Goal: Transaction & Acquisition: Book appointment/travel/reservation

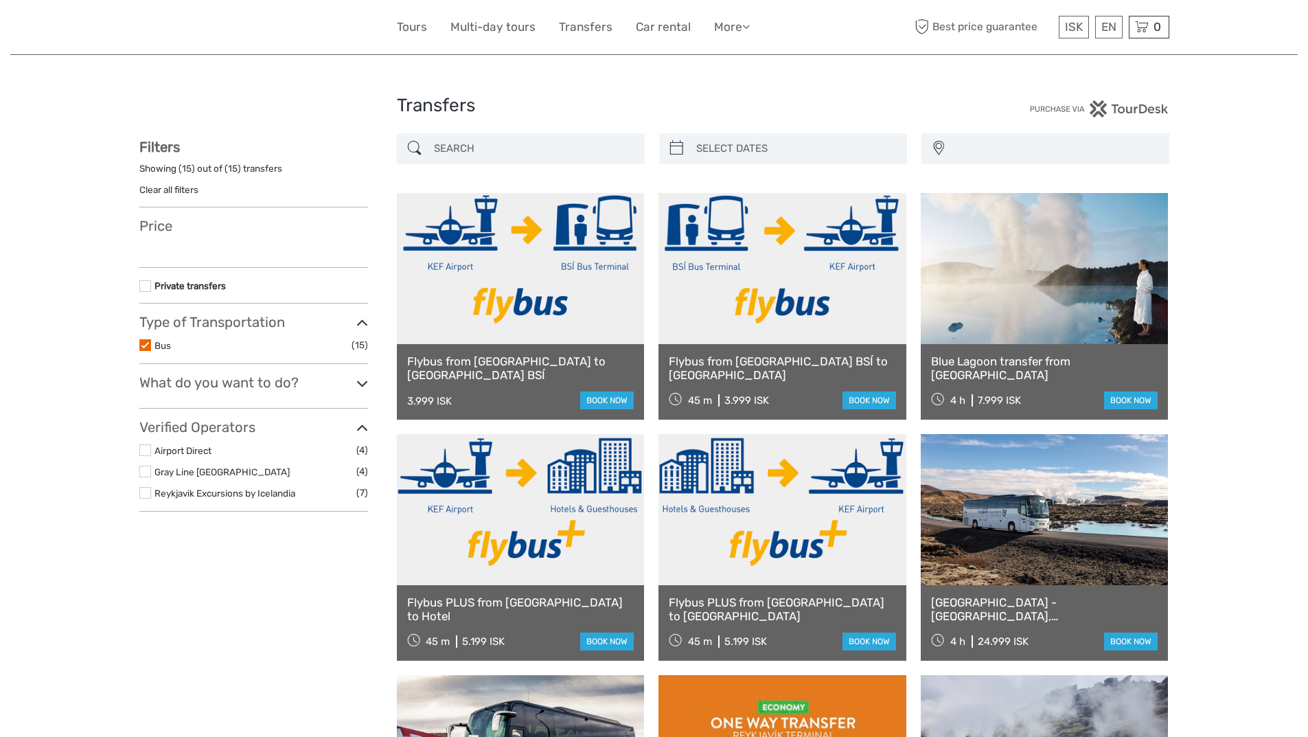
select select
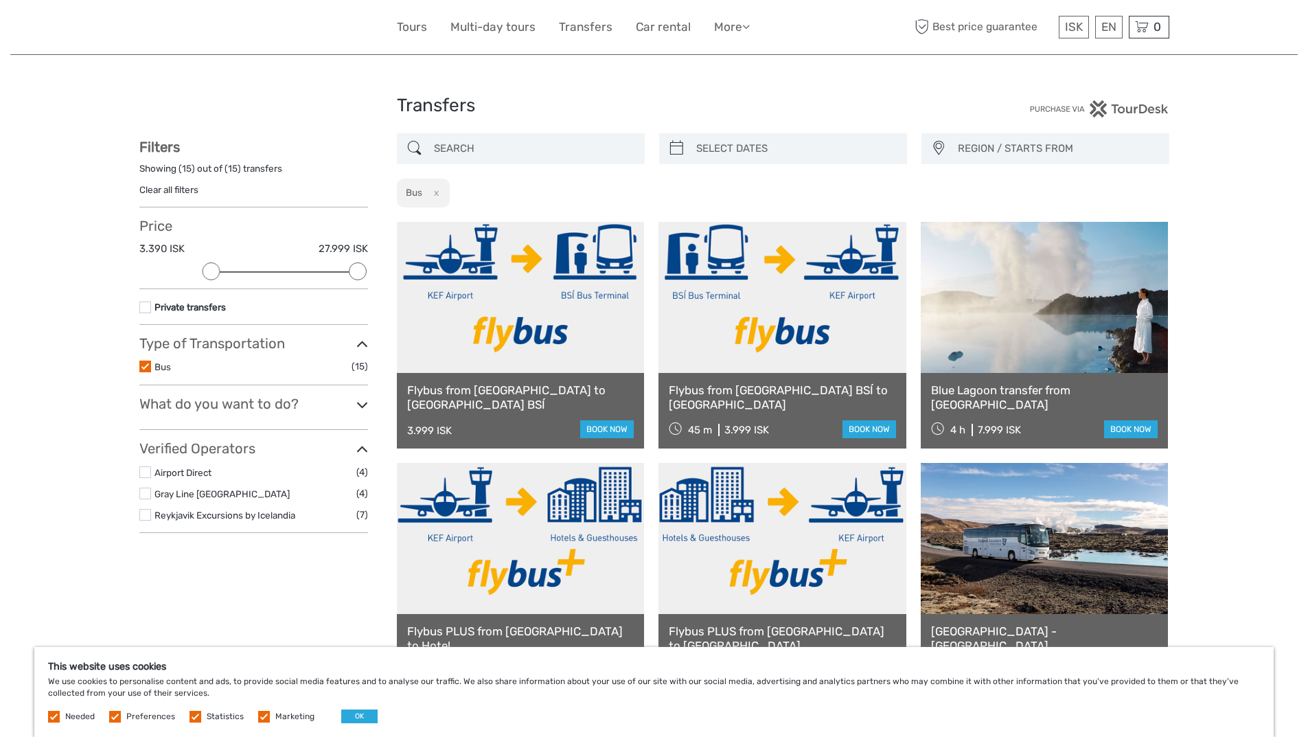
click at [680, 146] on icon at bounding box center [676, 148] width 14 height 22
type input "08/09/2025"
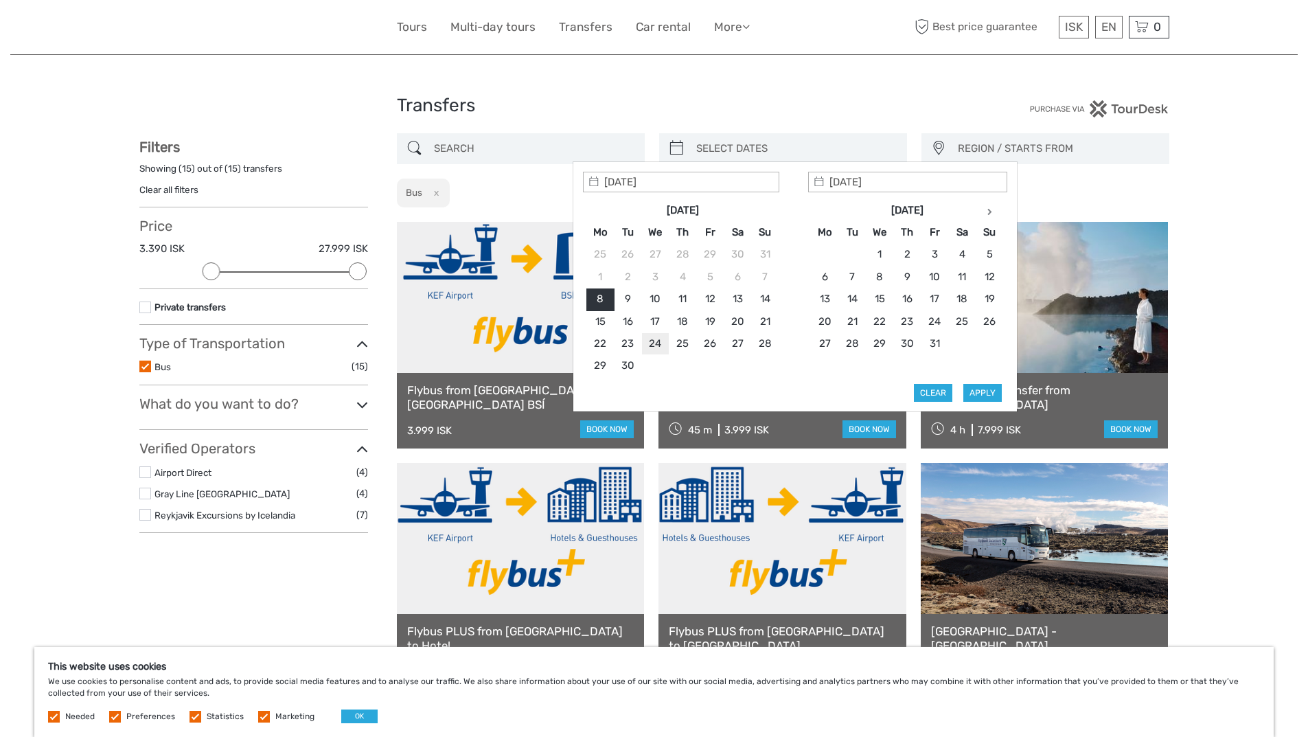
type input "24/09/2025"
click at [907, 181] on input "12/09/2025" at bounding box center [907, 182] width 199 height 21
type input "24/09/2025"
click at [819, 183] on icon at bounding box center [820, 182] width 12 height 12
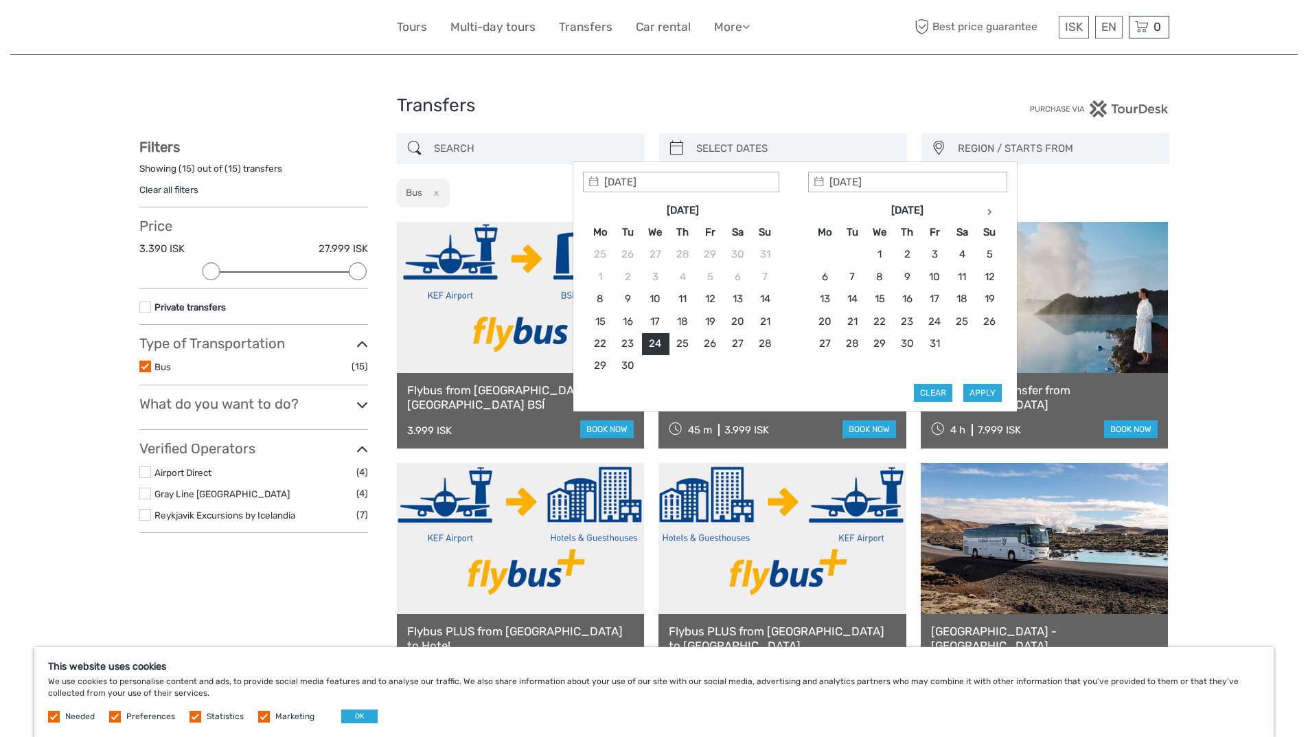
click at [819, 183] on icon at bounding box center [820, 182] width 12 height 12
type input "28/09/2025"
type input "24/09/2025"
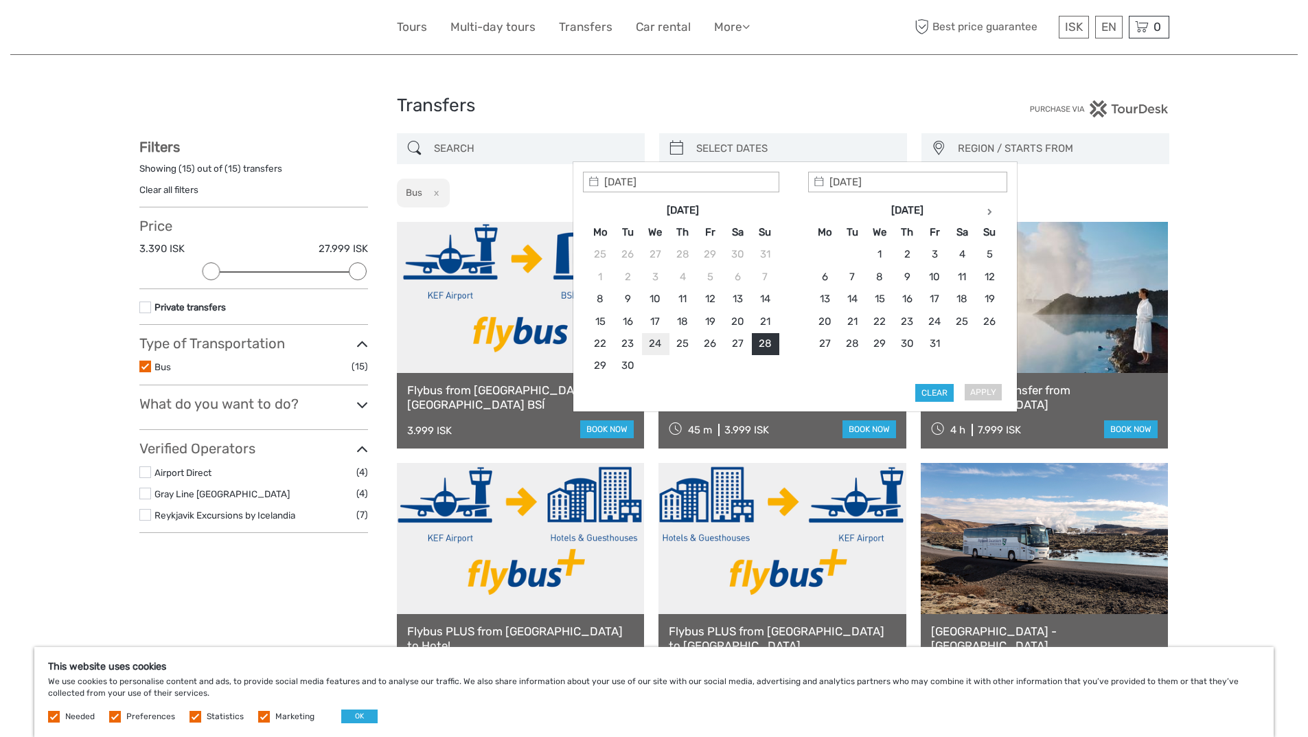
type input "24/09/2025"
type input "25/09/2025"
click at [1071, 196] on div "REGION / STARTS FROM Capital Region East North Northeast Reykjanes / Keflavík S…" at bounding box center [783, 170] width 772 height 75
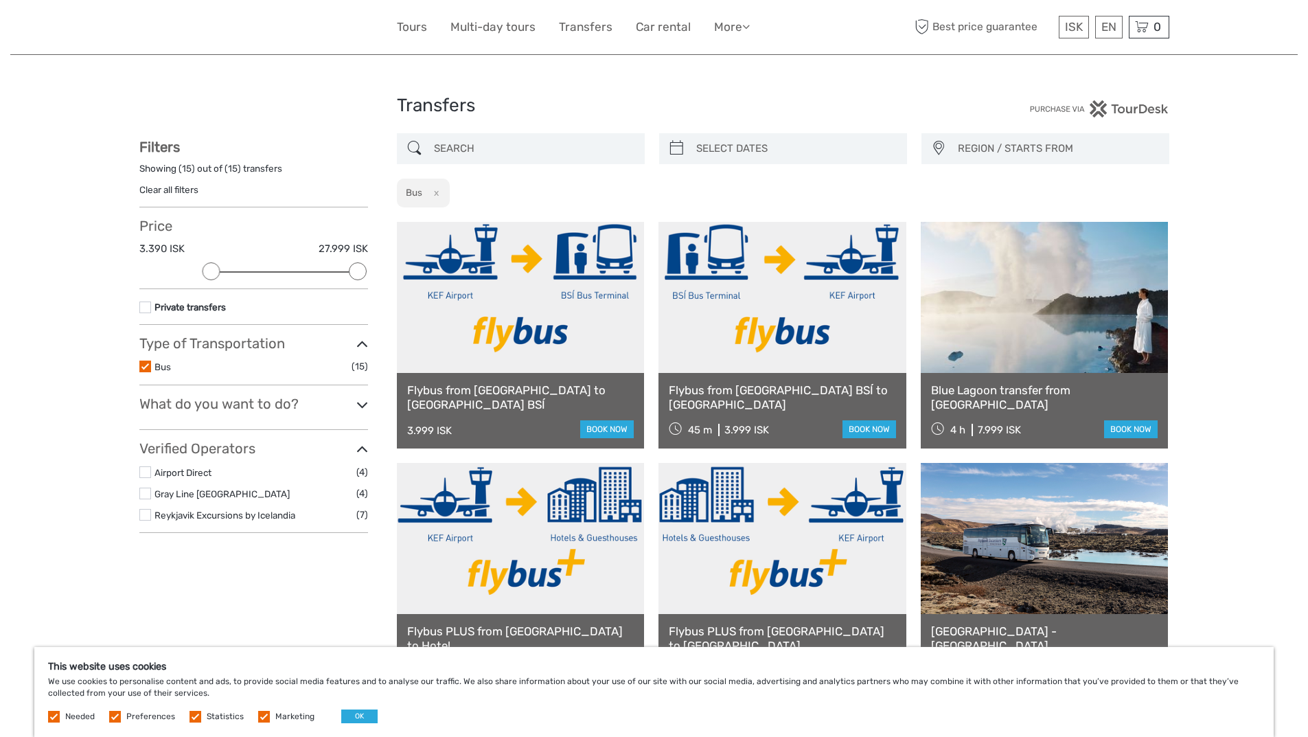
click at [672, 150] on icon at bounding box center [676, 148] width 14 height 22
type input "08/09/2025"
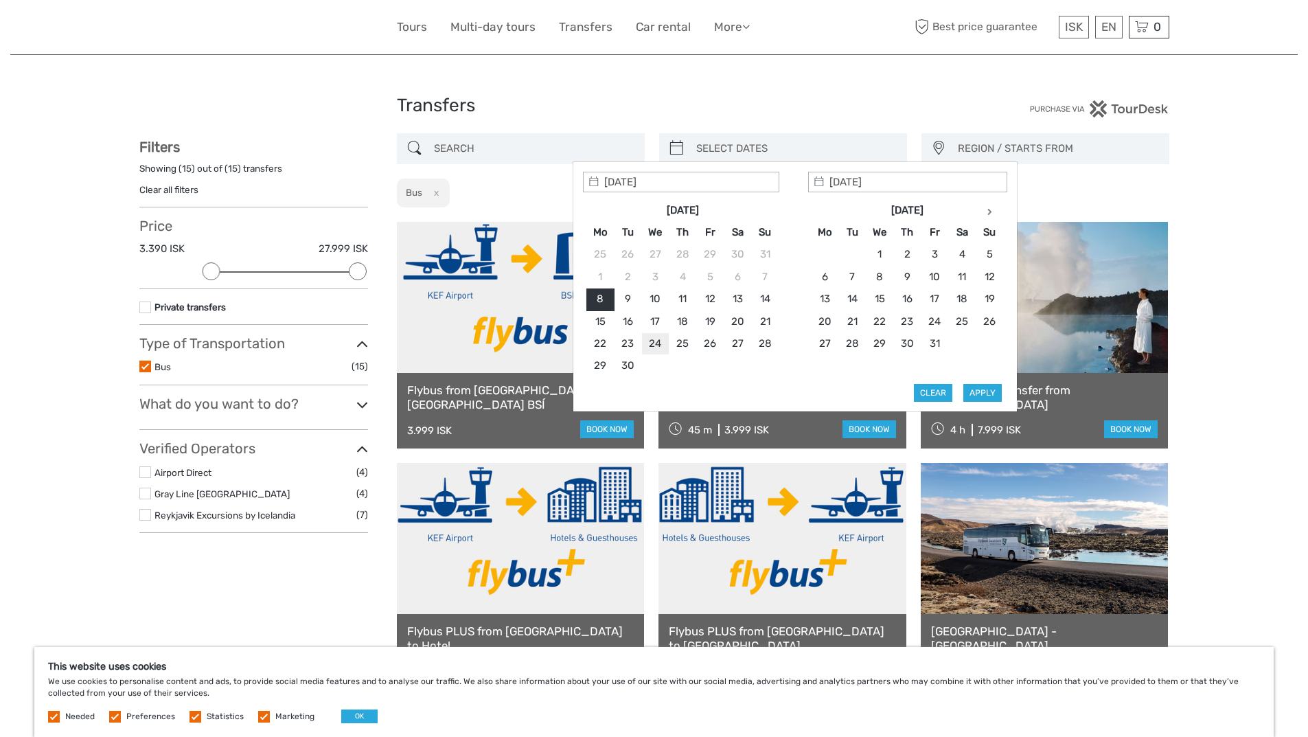
type input "24/09/2025"
type input "01/10/2025"
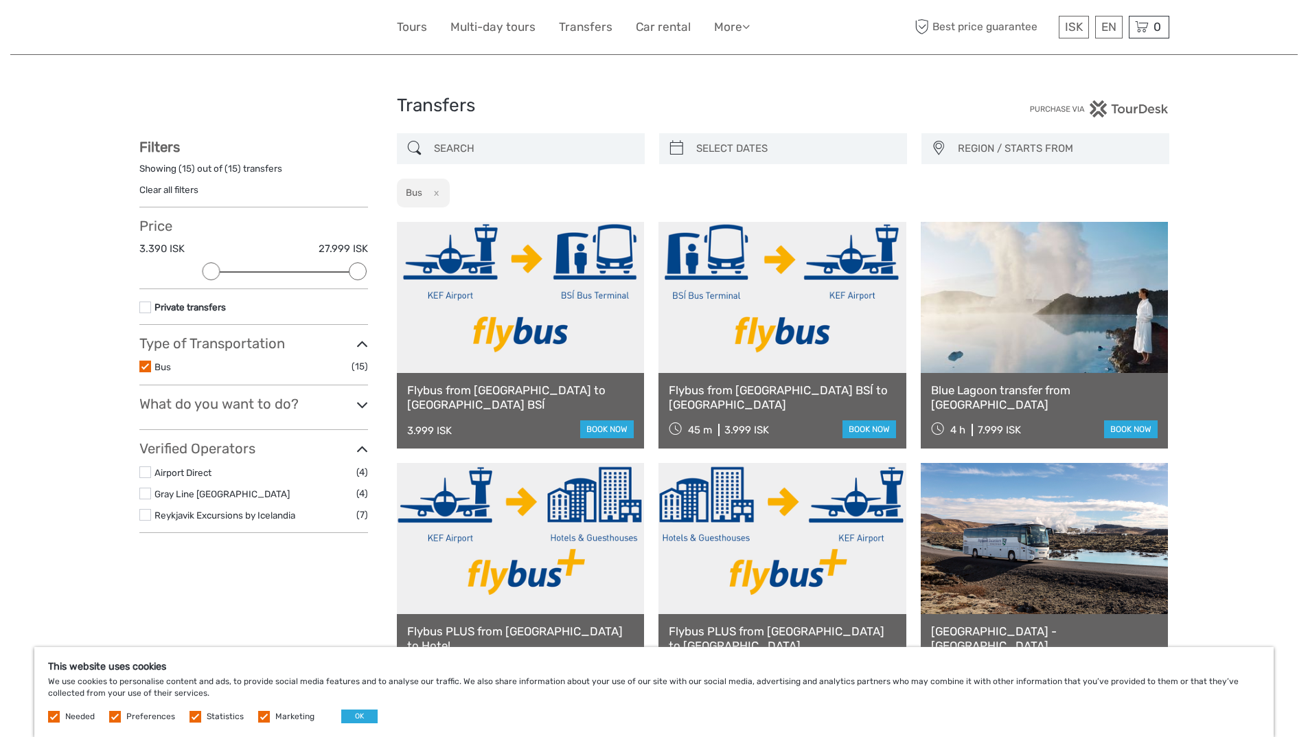
click at [1064, 150] on span "REGION / STARTS FROM" at bounding box center [1056, 148] width 211 height 23
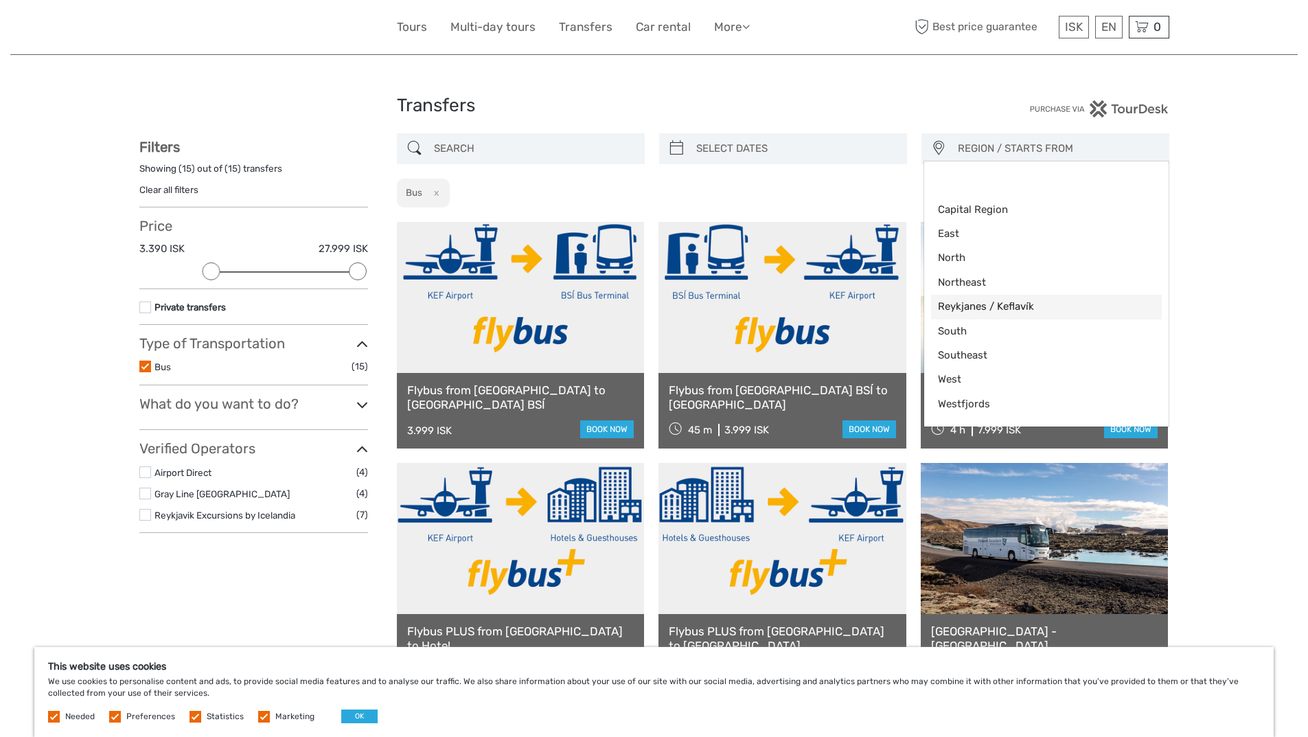
click at [1006, 302] on span "Reykjanes / Keflavík" at bounding box center [1035, 306] width 194 height 14
select select "Reykjanes / Keflavík"
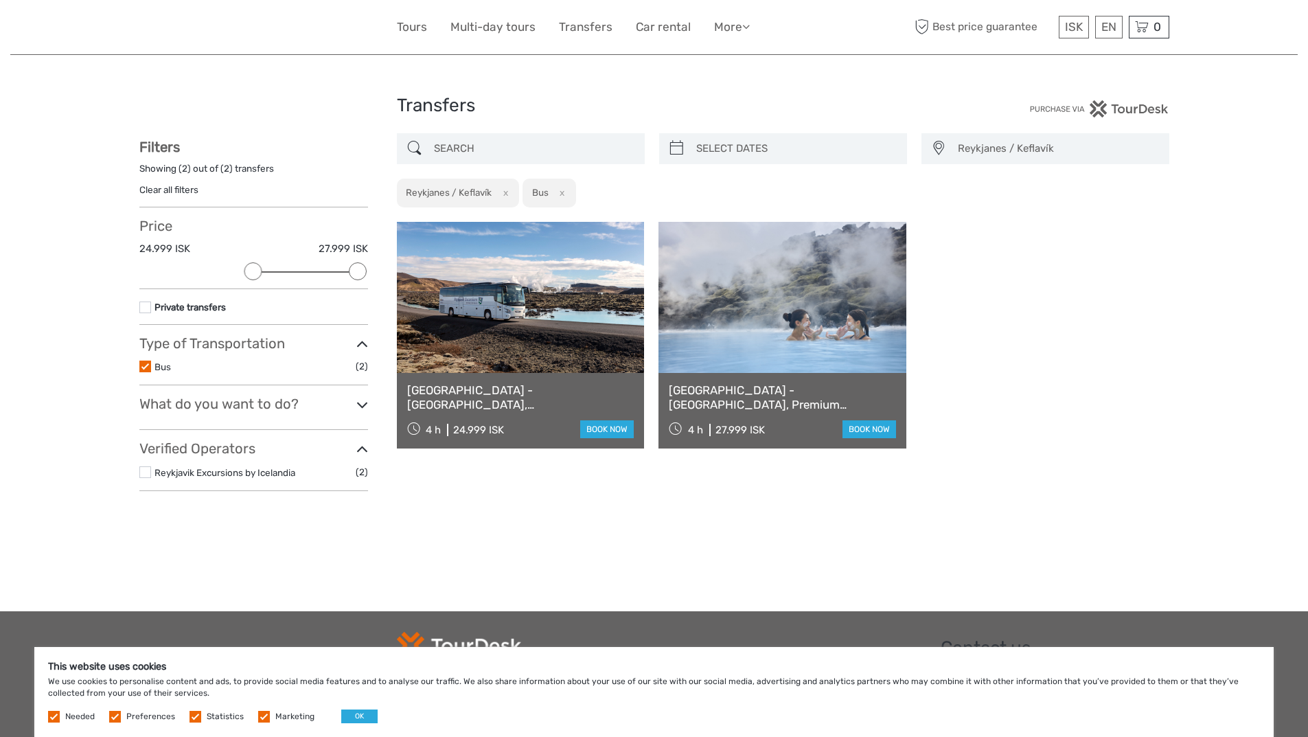
type input "08/09/2025"
click at [728, 149] on input "search" at bounding box center [795, 149] width 209 height 24
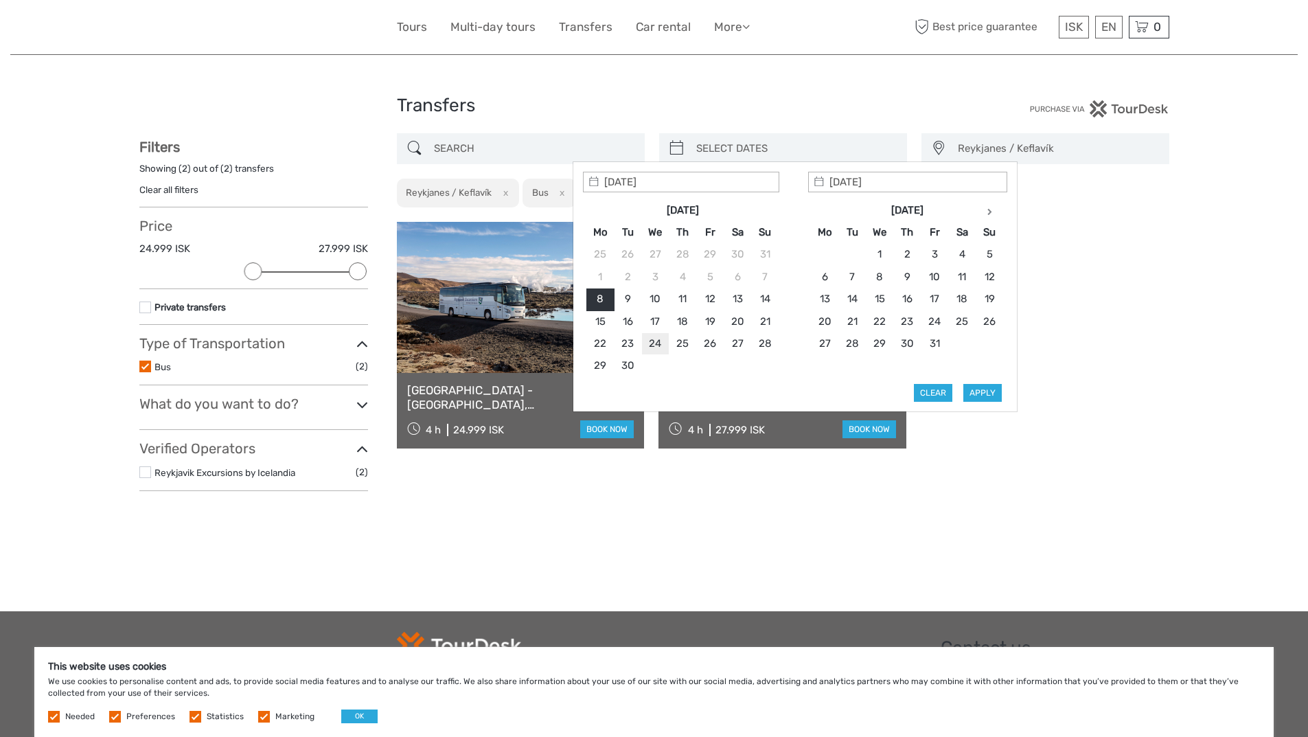
type input "24/09/2025"
type input "29/09/2025"
click at [551, 474] on div "Reykjanes / Keflavík Capital Region East North Northeast Reykjanes / Keflavík S…" at bounding box center [783, 317] width 772 height 368
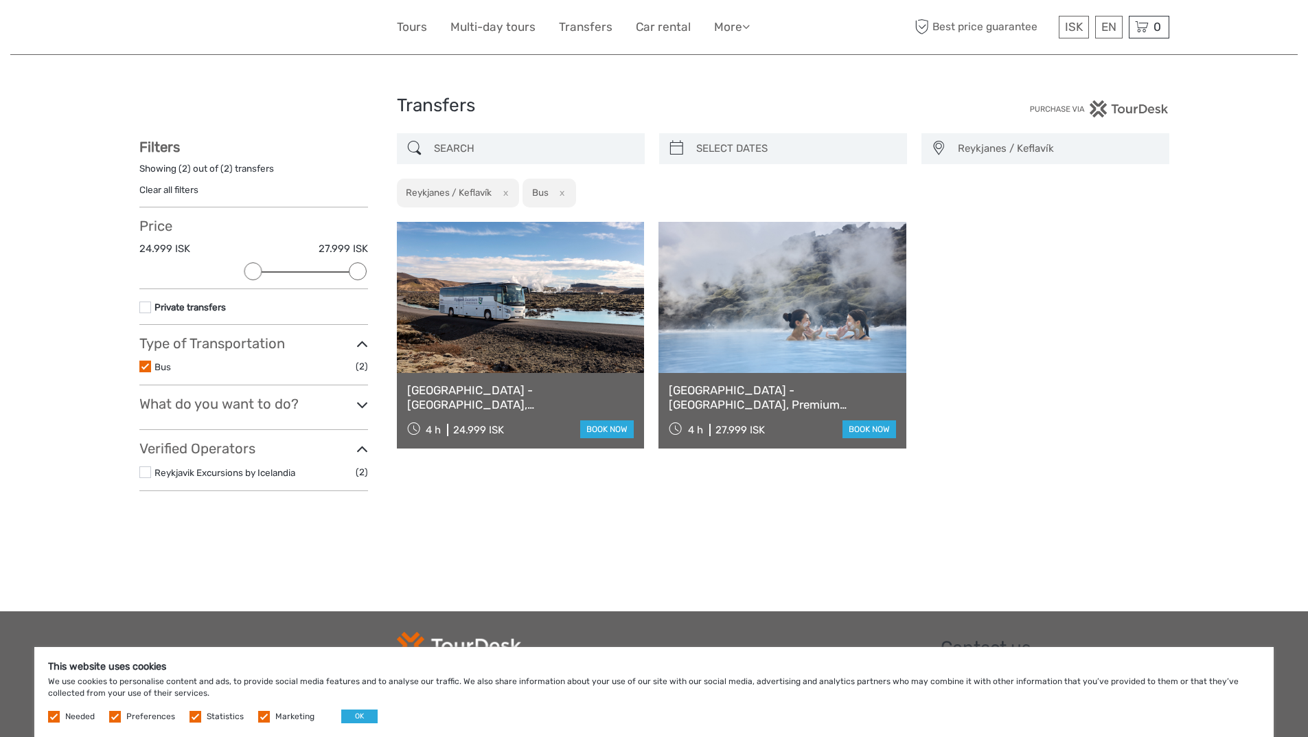
click at [676, 147] on icon at bounding box center [676, 148] width 14 height 22
type input "08/09/2025"
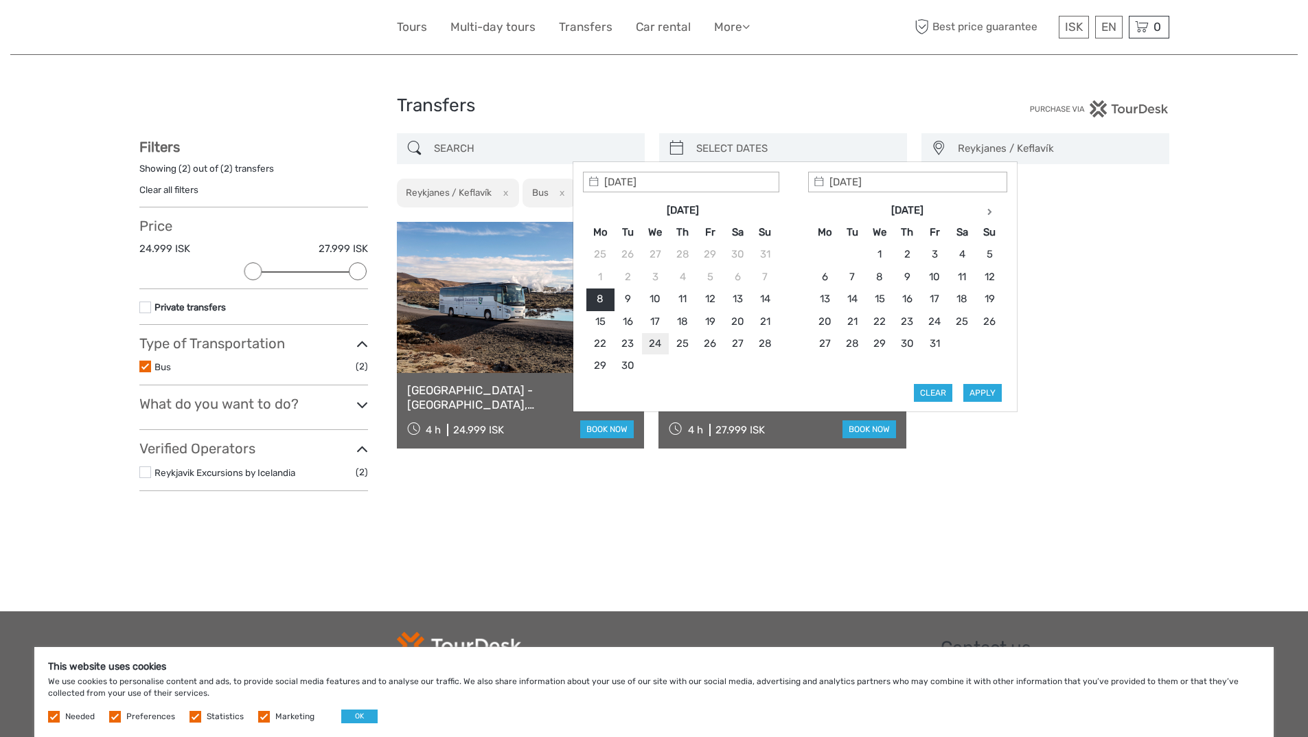
type input "24/09/2025"
type input "28/09/2025"
type input "24/09/2025"
click at [975, 395] on button "Apply" at bounding box center [982, 393] width 38 height 18
type input "24/09/2025 - 28/09/2025"
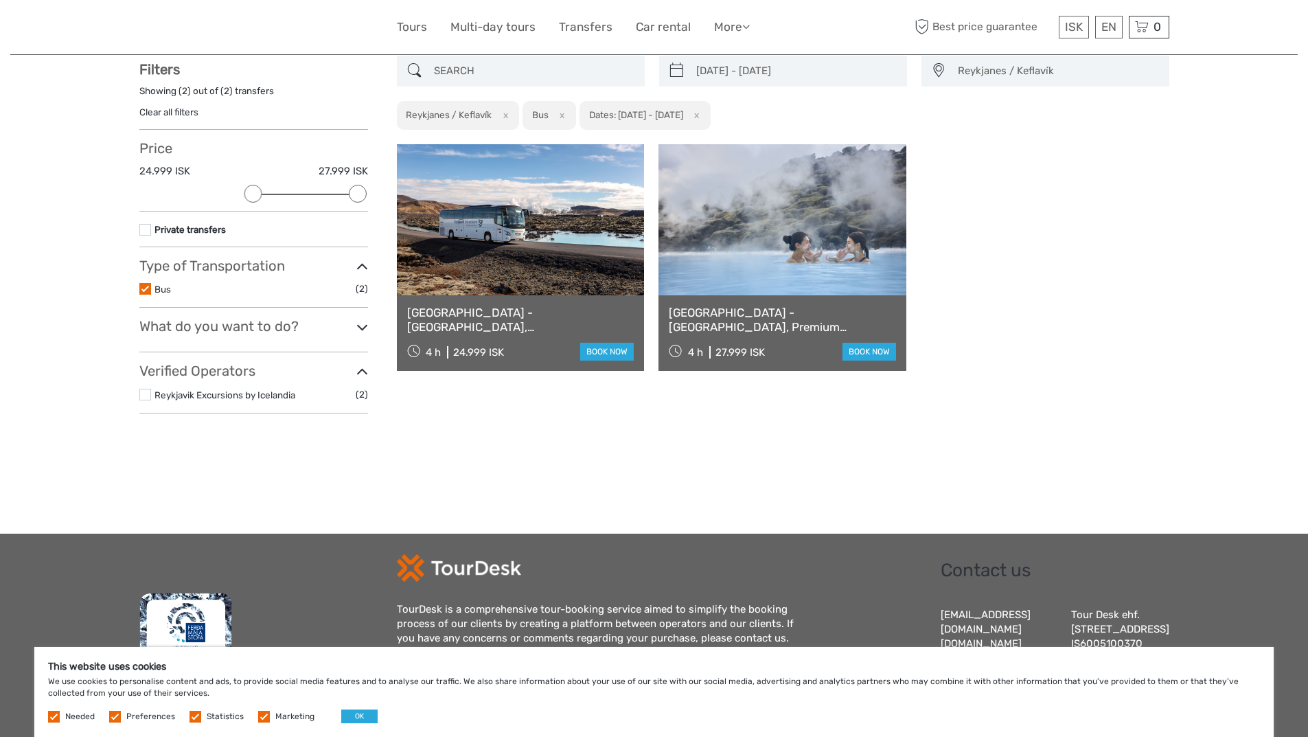
scroll to position [78, 0]
click at [602, 347] on link "book now" at bounding box center [607, 351] width 54 height 18
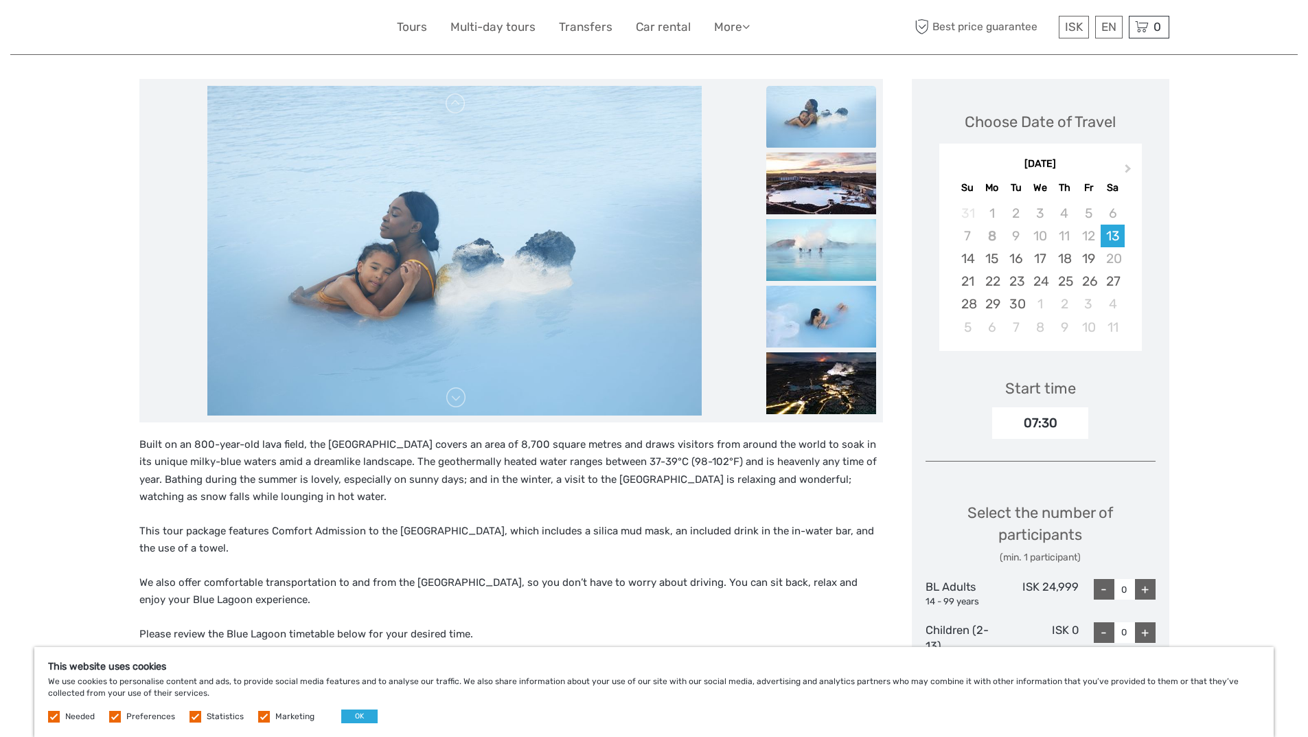
scroll to position [137, 0]
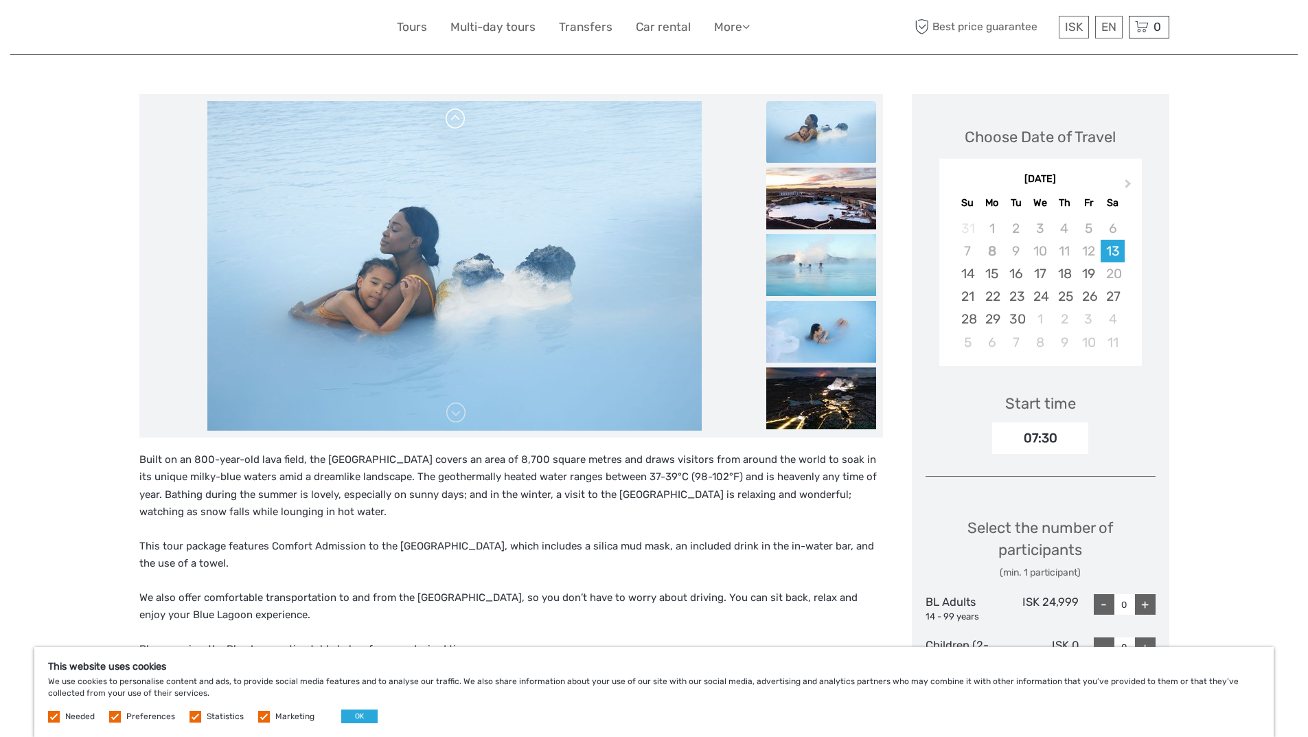
click at [452, 120] on link at bounding box center [456, 119] width 22 height 22
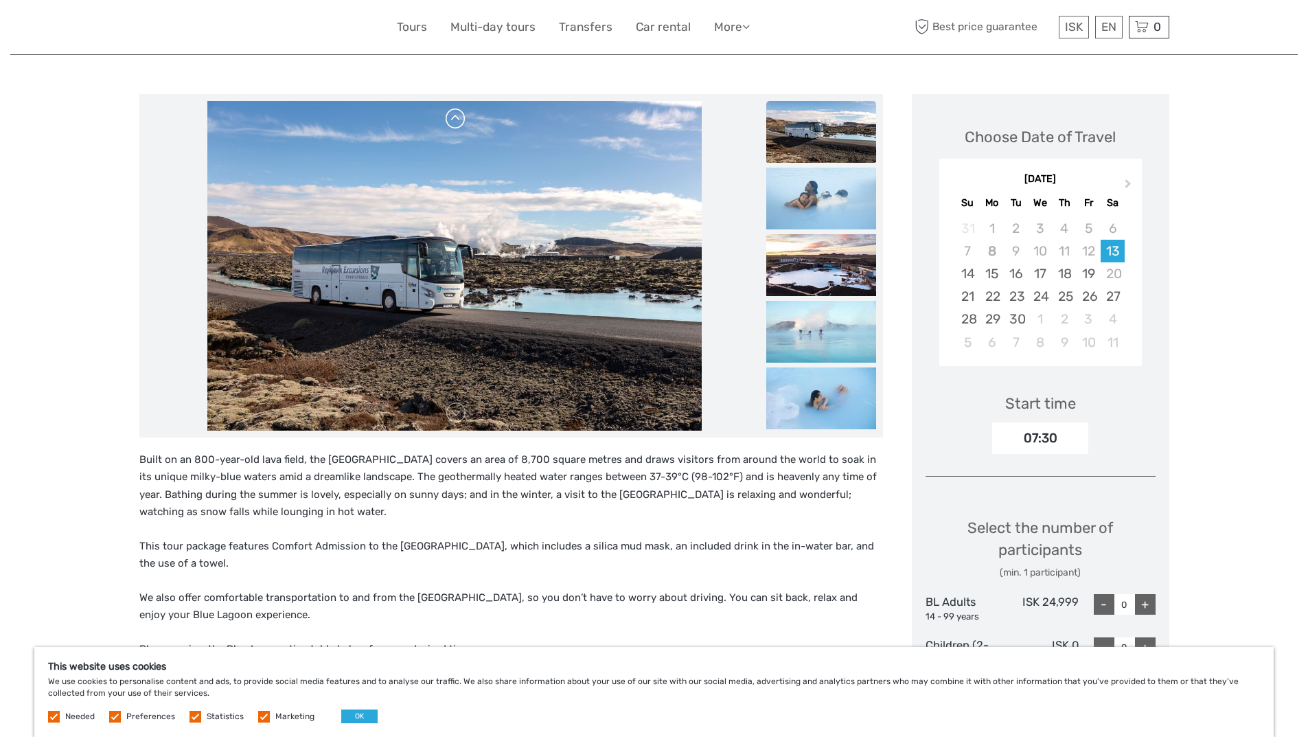
click at [452, 120] on link at bounding box center [456, 119] width 22 height 22
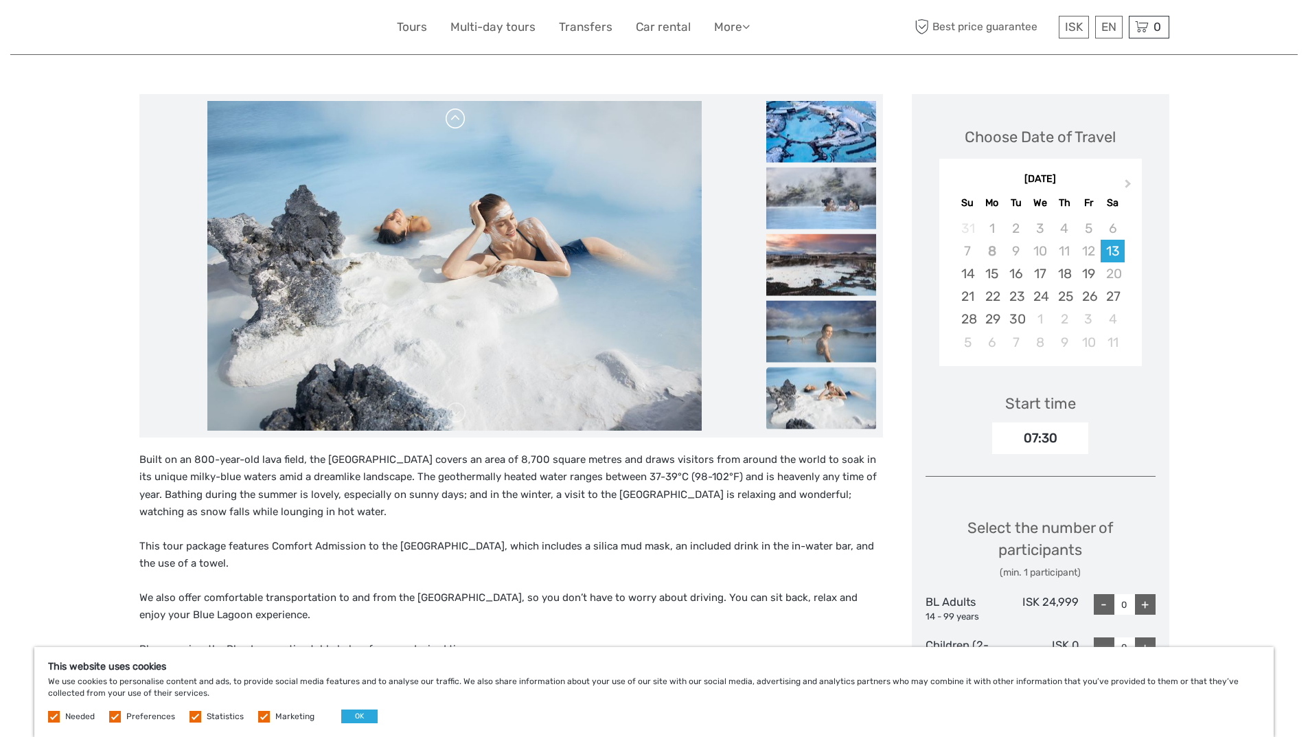
click at [452, 120] on link at bounding box center [456, 119] width 22 height 22
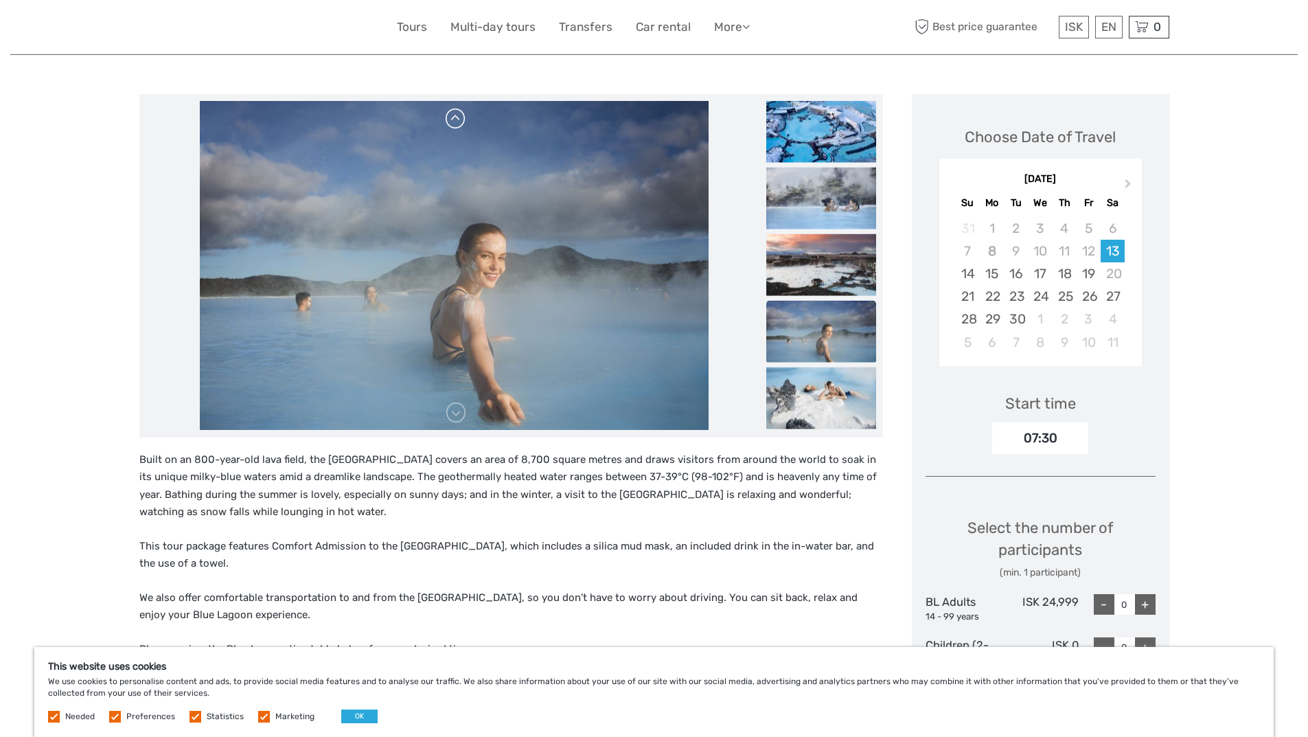
click at [452, 120] on link at bounding box center [456, 119] width 22 height 22
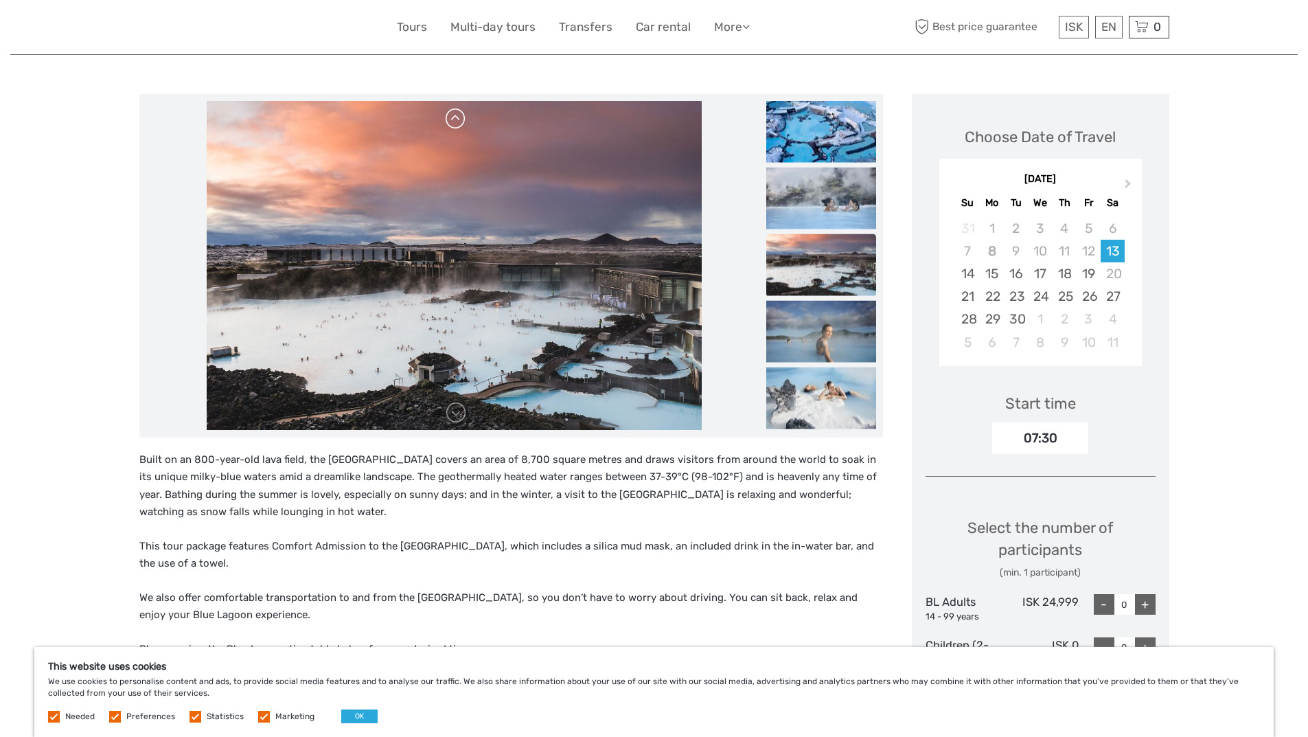
click at [452, 120] on link at bounding box center [456, 119] width 22 height 22
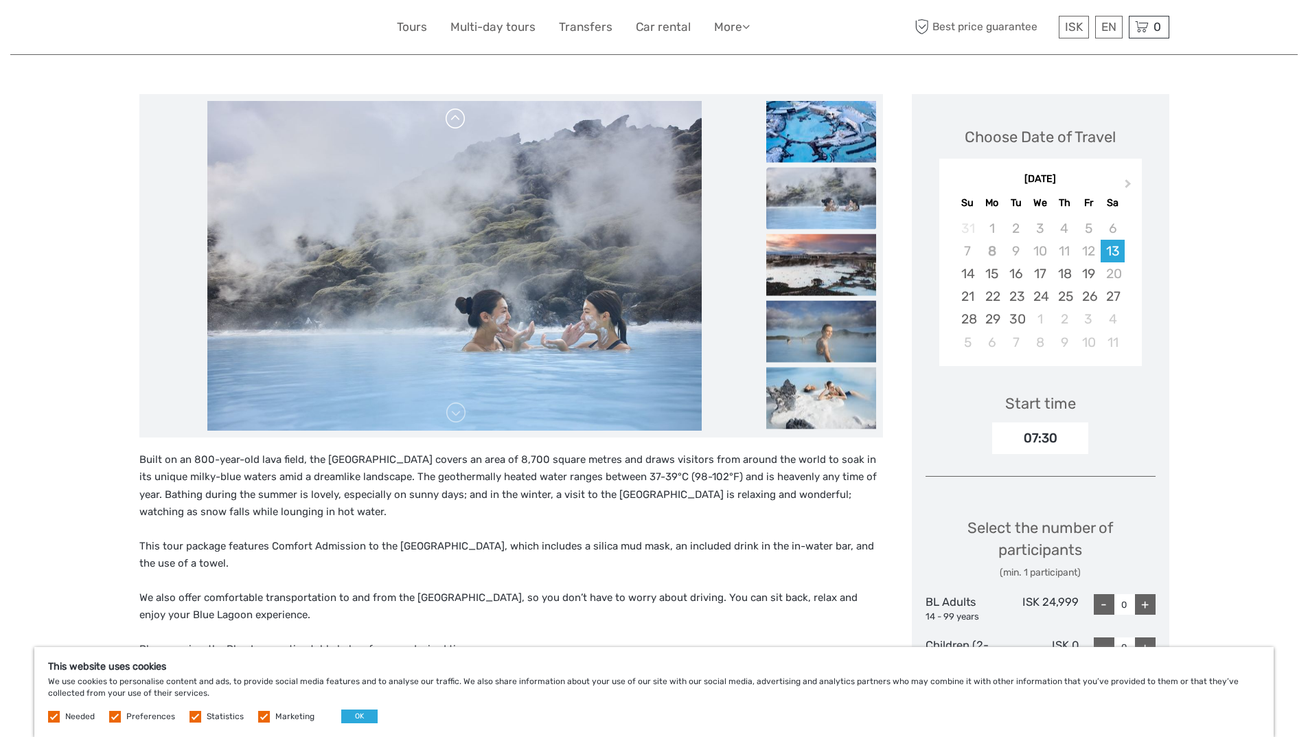
click at [452, 120] on link at bounding box center [456, 119] width 22 height 22
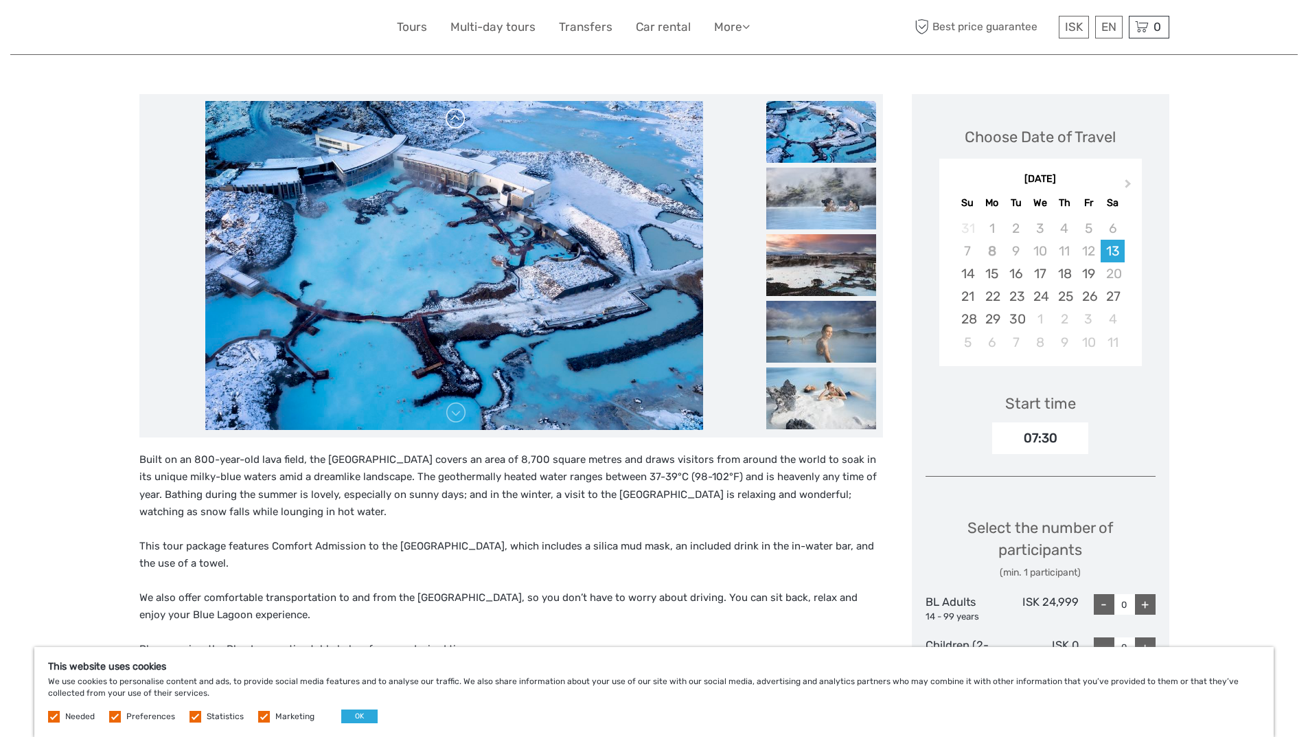
click at [452, 120] on link at bounding box center [456, 119] width 22 height 22
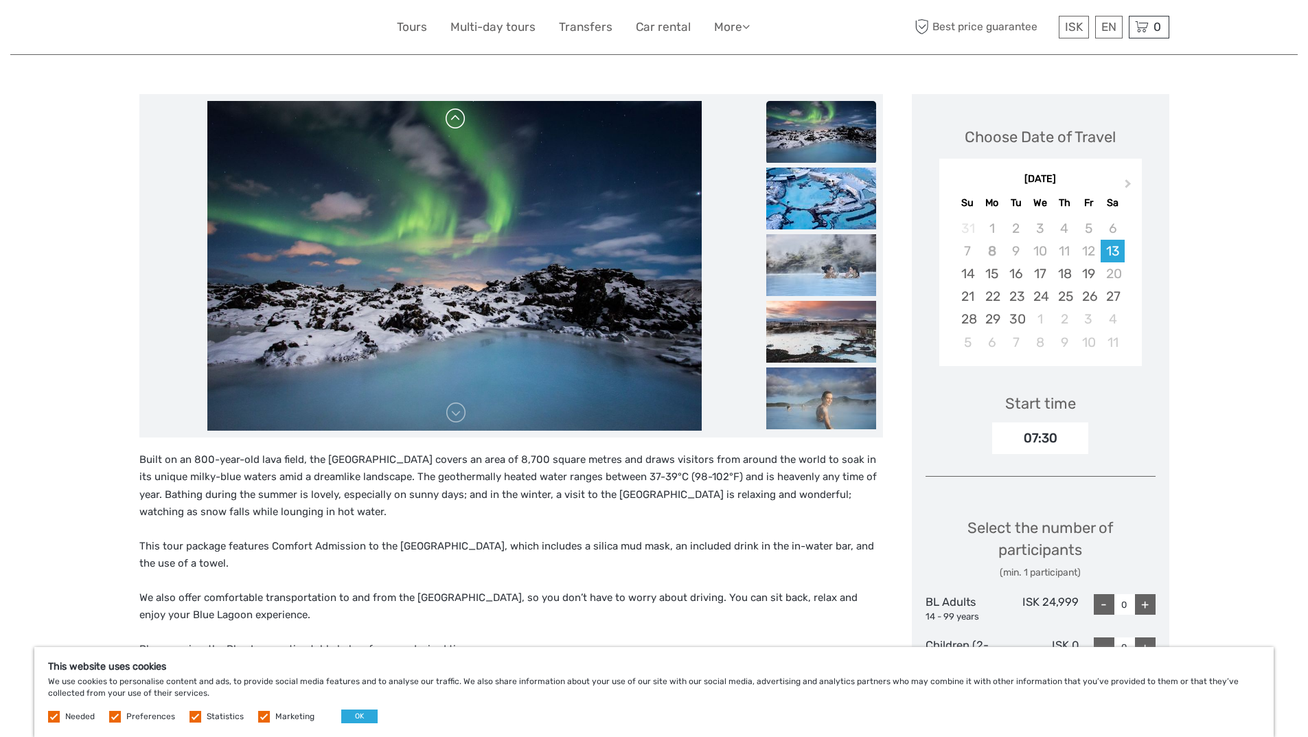
click at [452, 120] on link at bounding box center [456, 119] width 22 height 22
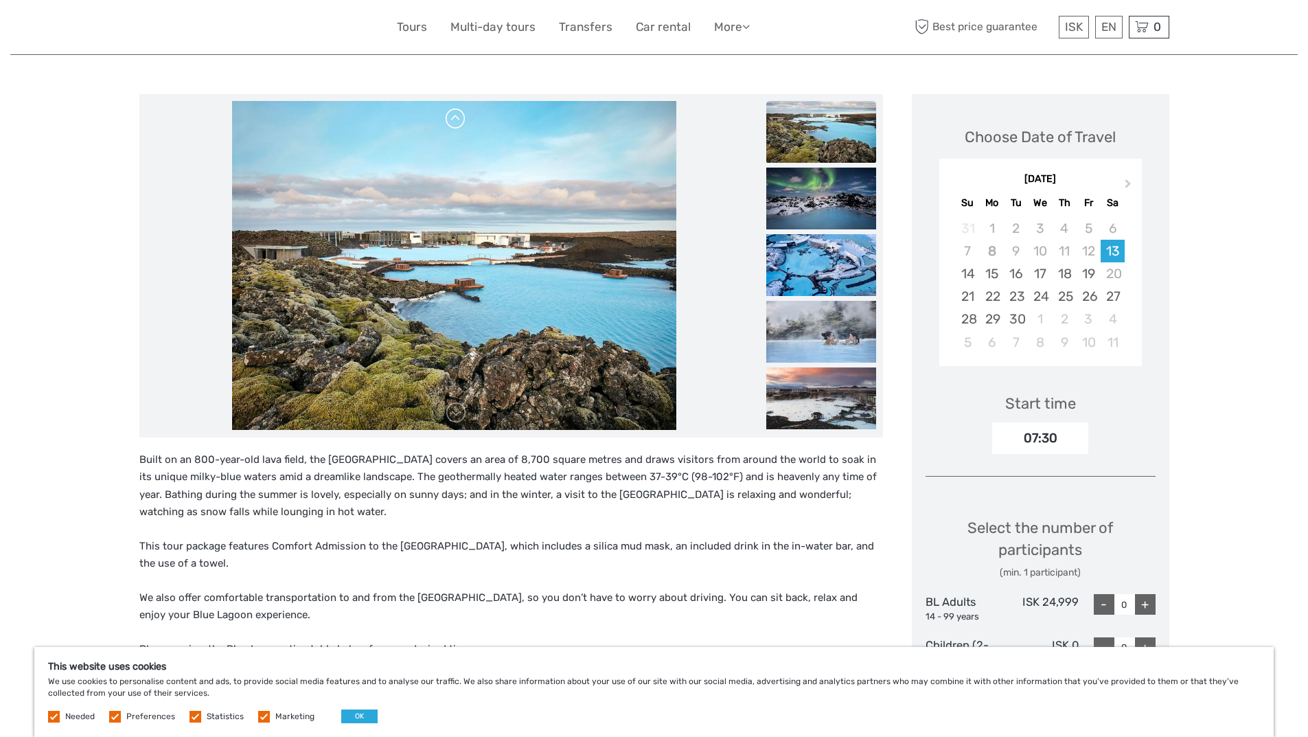
click at [452, 120] on link at bounding box center [456, 119] width 22 height 22
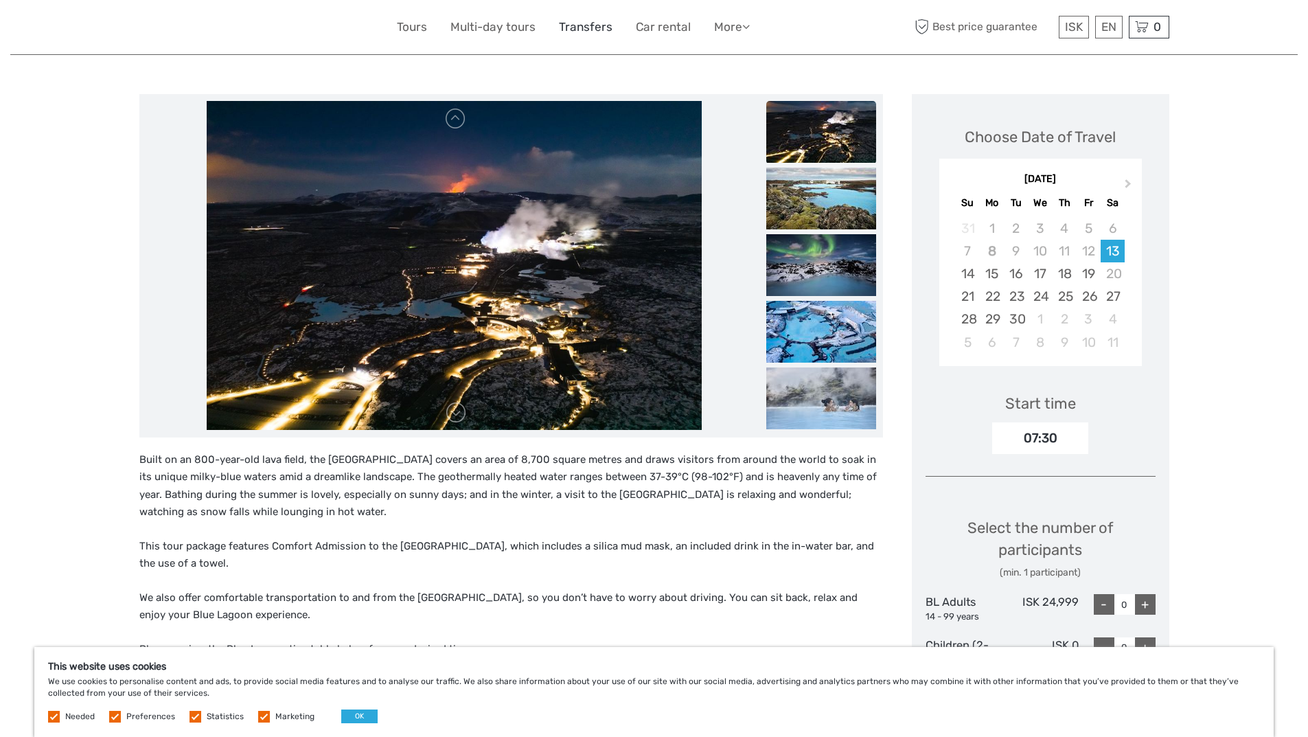
click at [586, 27] on link "Transfers" at bounding box center [586, 27] width 54 height 20
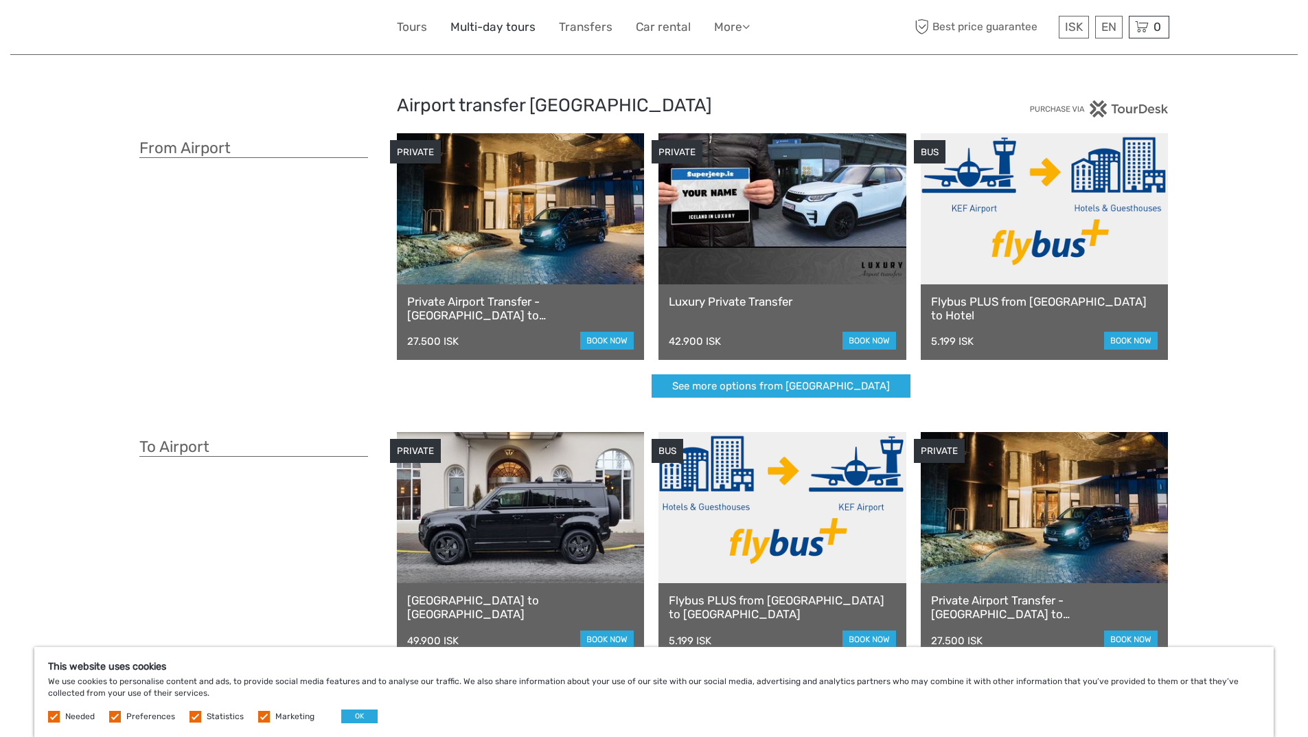
click at [469, 25] on link "Multi-day tours" at bounding box center [492, 27] width 85 height 20
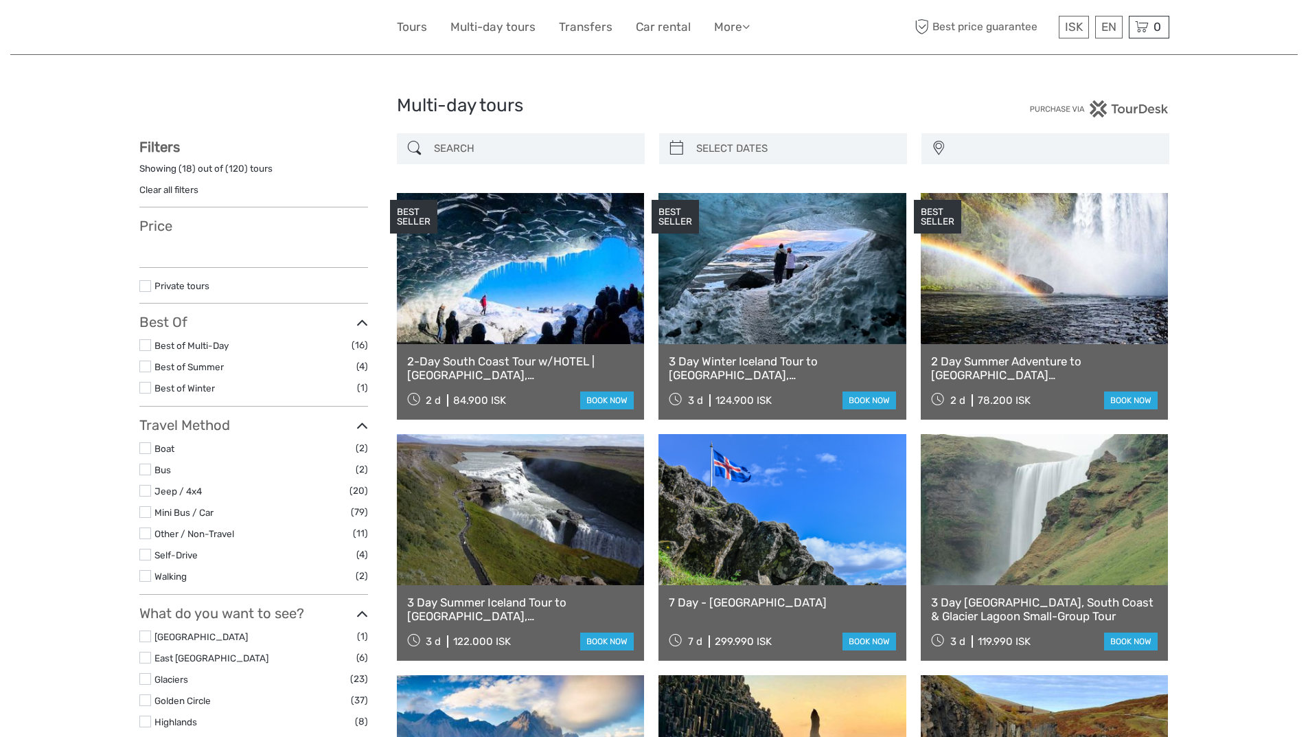
select select
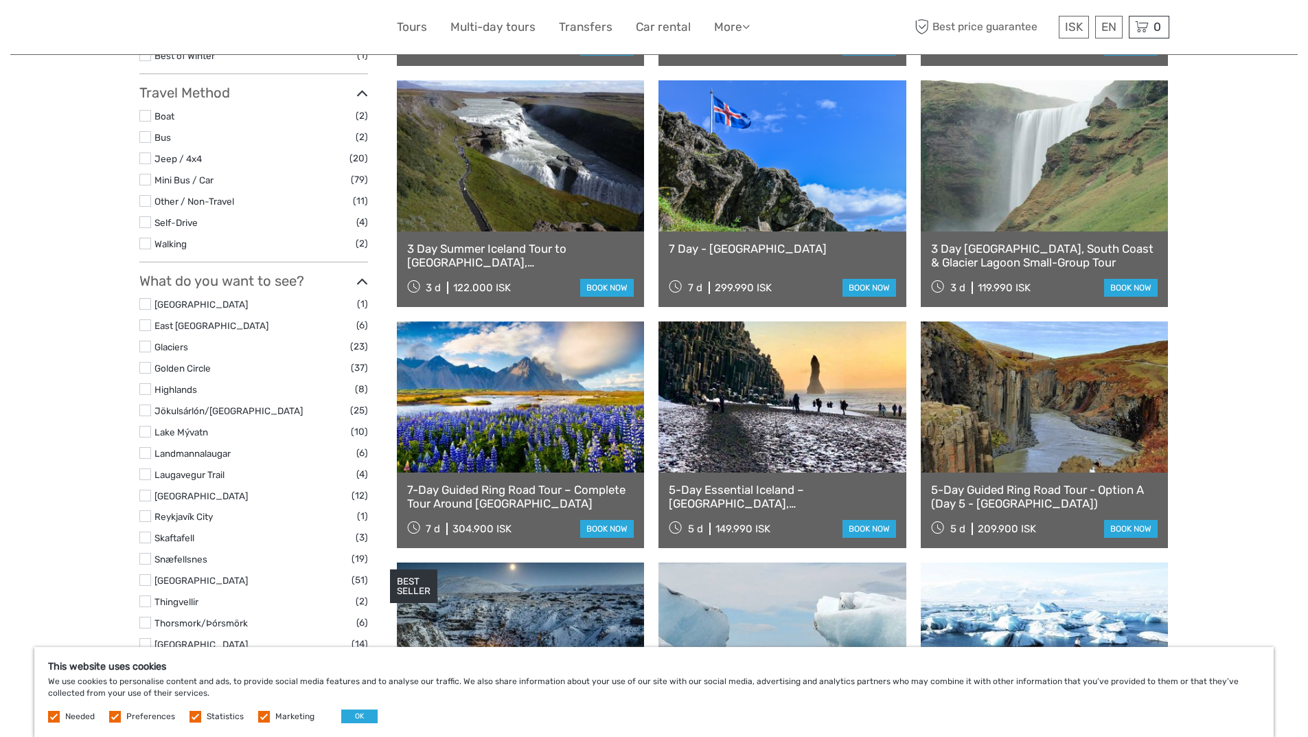
scroll to position [275, 0]
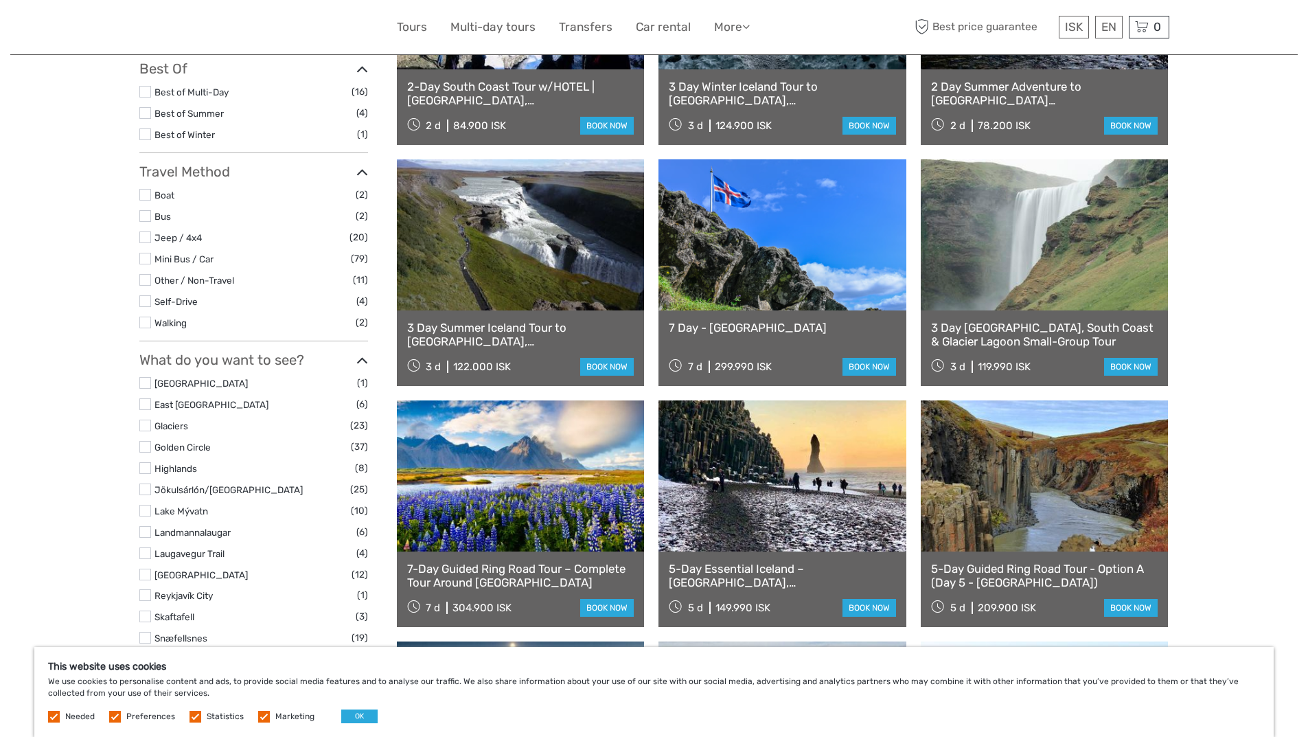
click at [504, 328] on link "3 Day Summer Iceland Tour to Golden Circle, South Coast with Glacier Lagoon & G…" at bounding box center [520, 335] width 227 height 28
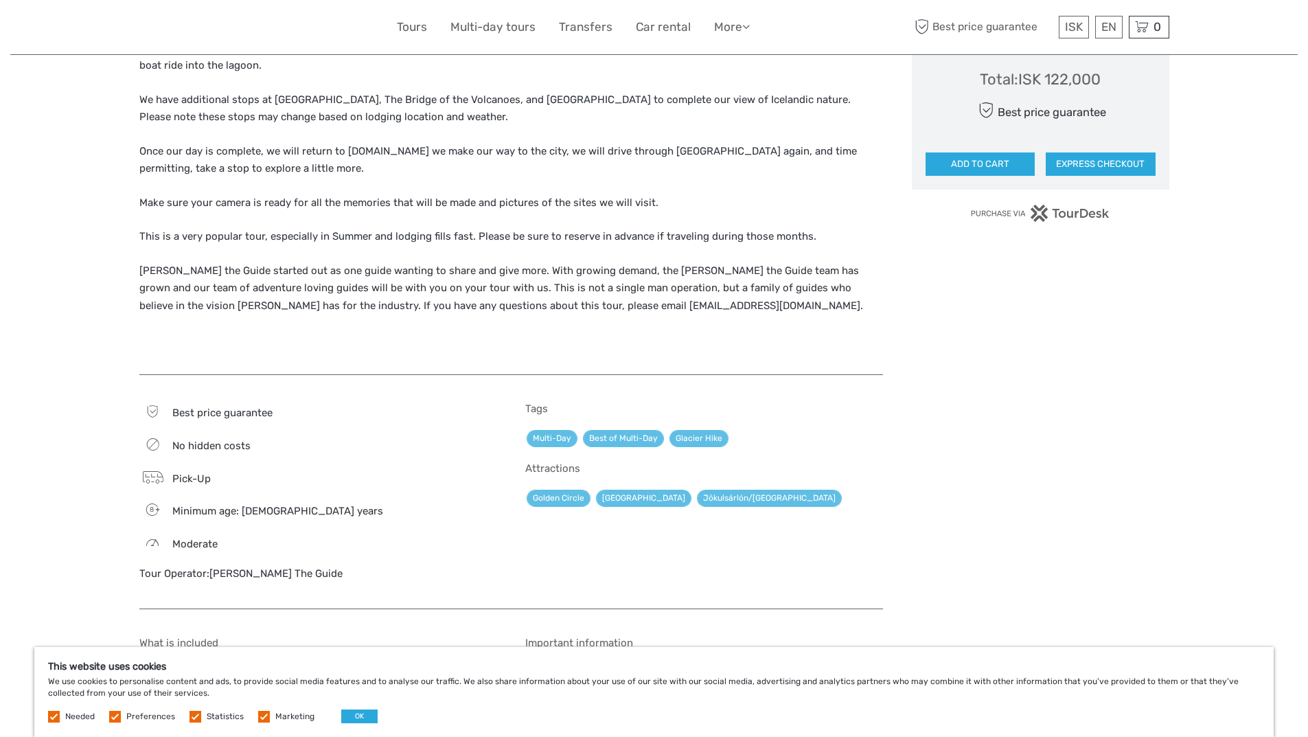
scroll to position [1030, 0]
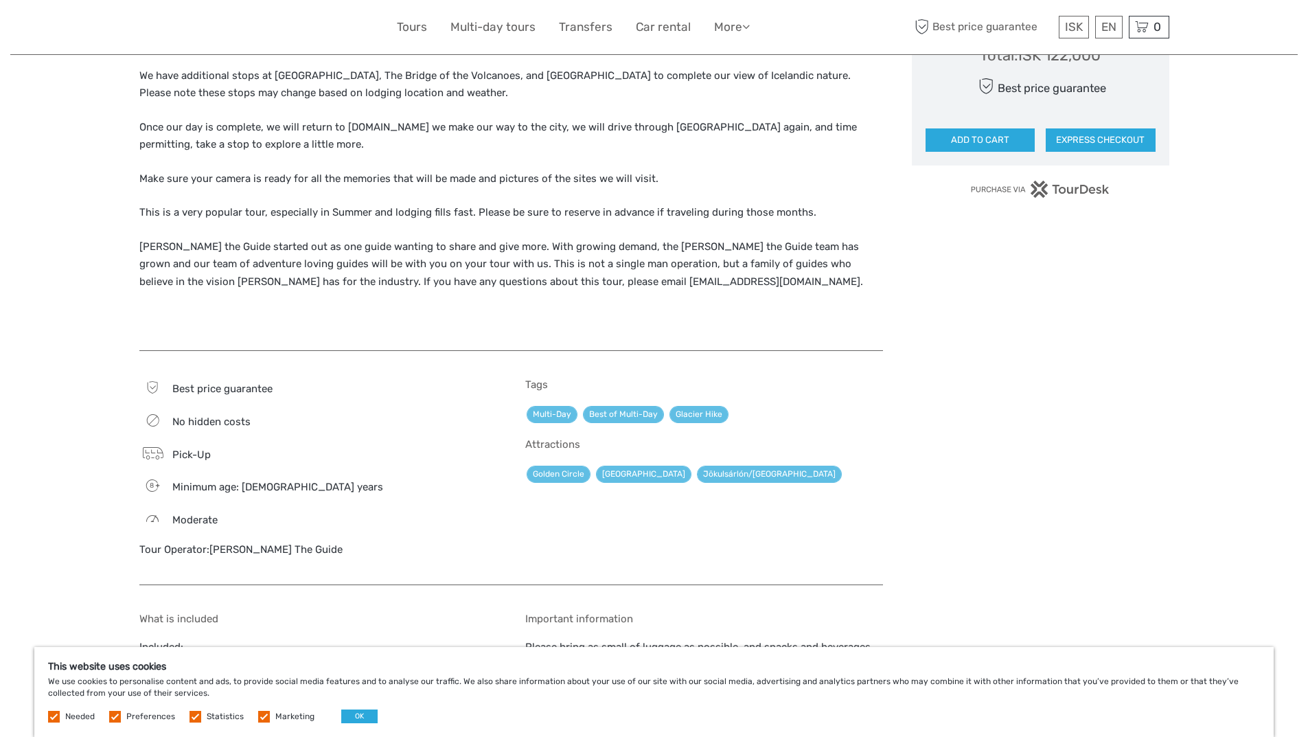
click at [265, 543] on link "[PERSON_NAME] The Guide" at bounding box center [275, 549] width 133 height 12
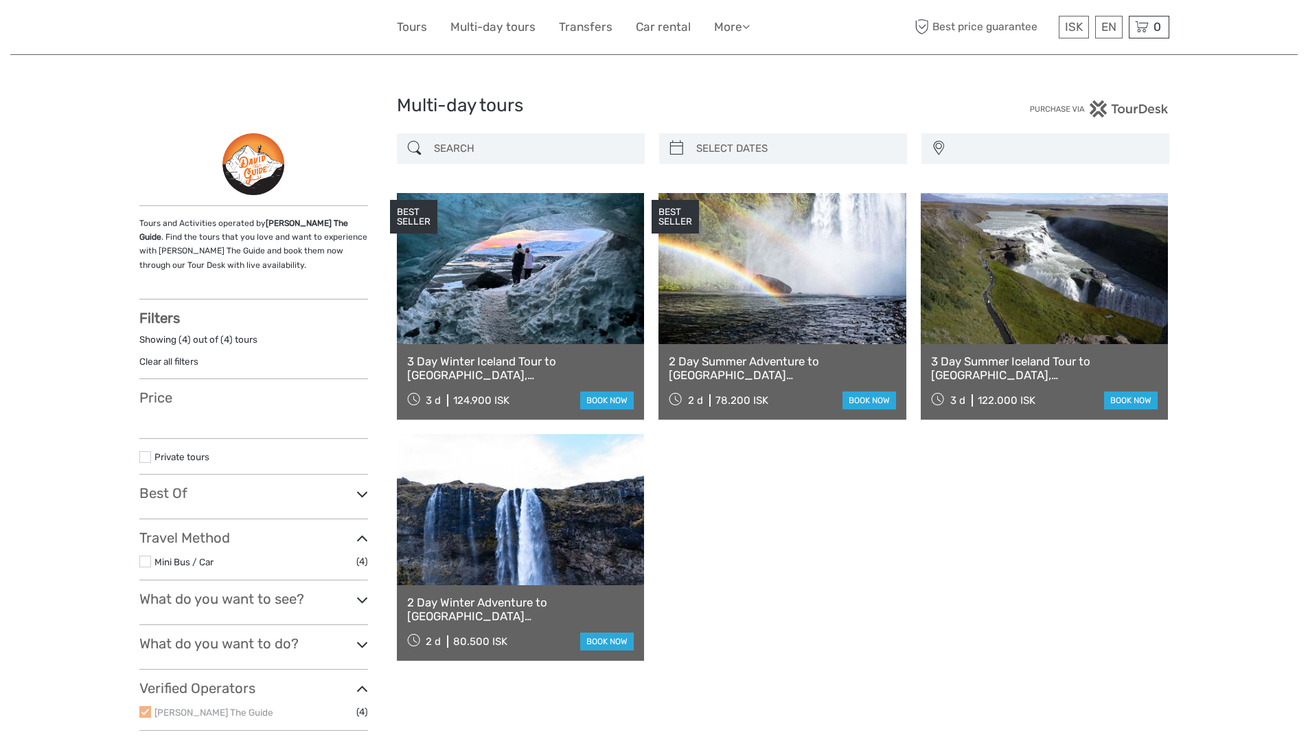
select select
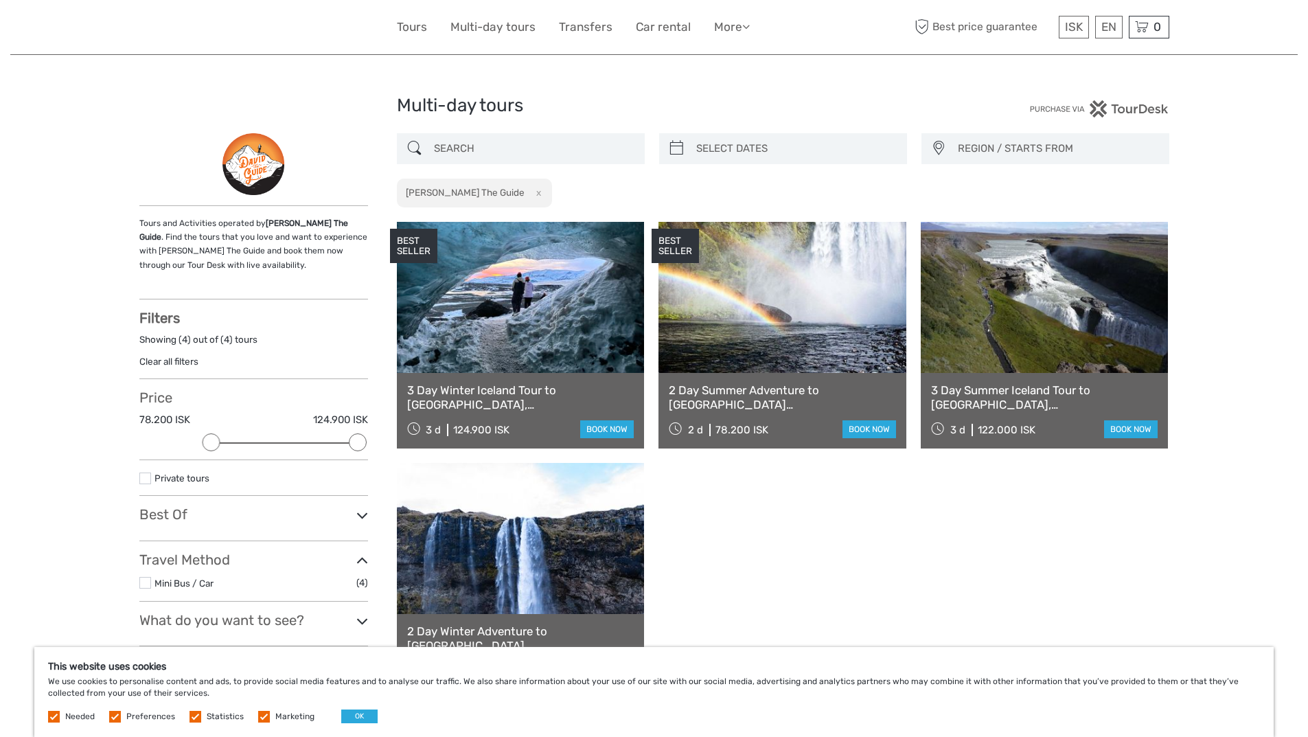
click at [957, 399] on link "3 Day Summer Iceland Tour to [GEOGRAPHIC_DATA], [GEOGRAPHIC_DATA] with Glacier …" at bounding box center [1044, 397] width 227 height 28
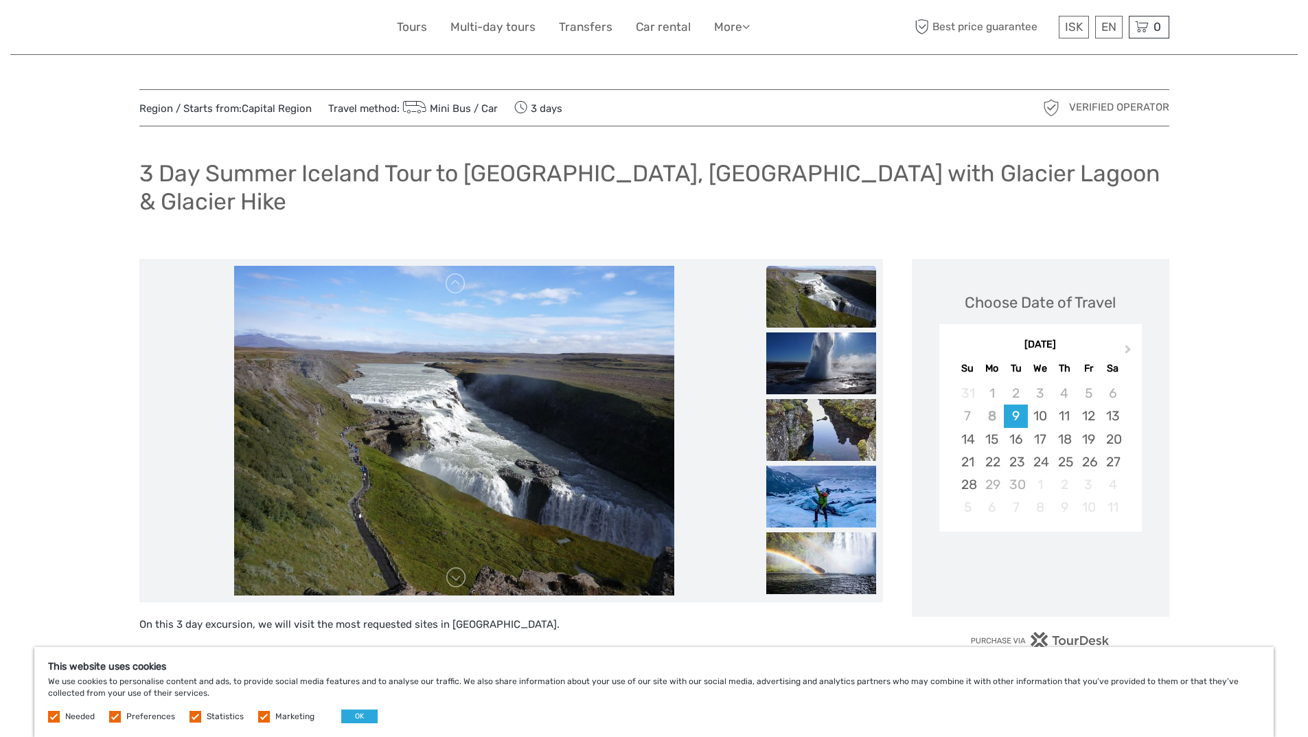
scroll to position [69, 0]
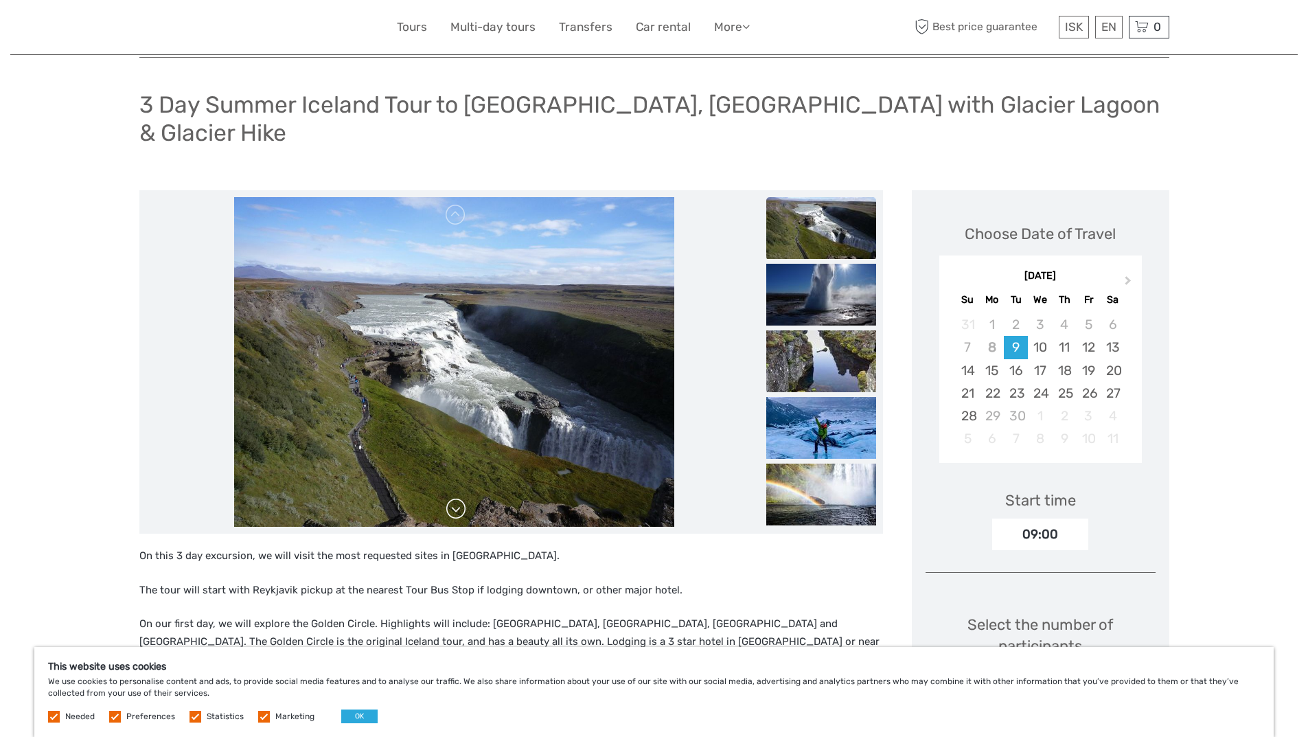
click at [460, 498] on link at bounding box center [456, 509] width 22 height 22
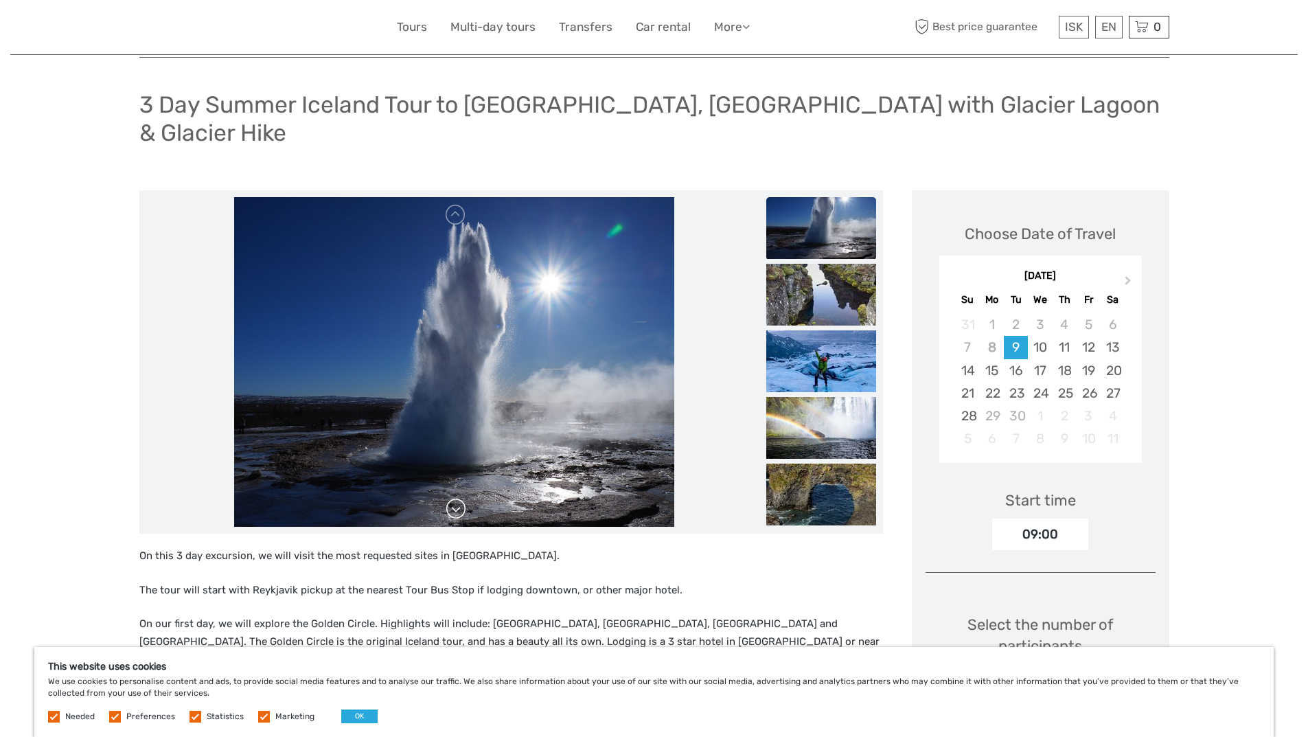
click at [461, 498] on link at bounding box center [456, 509] width 22 height 22
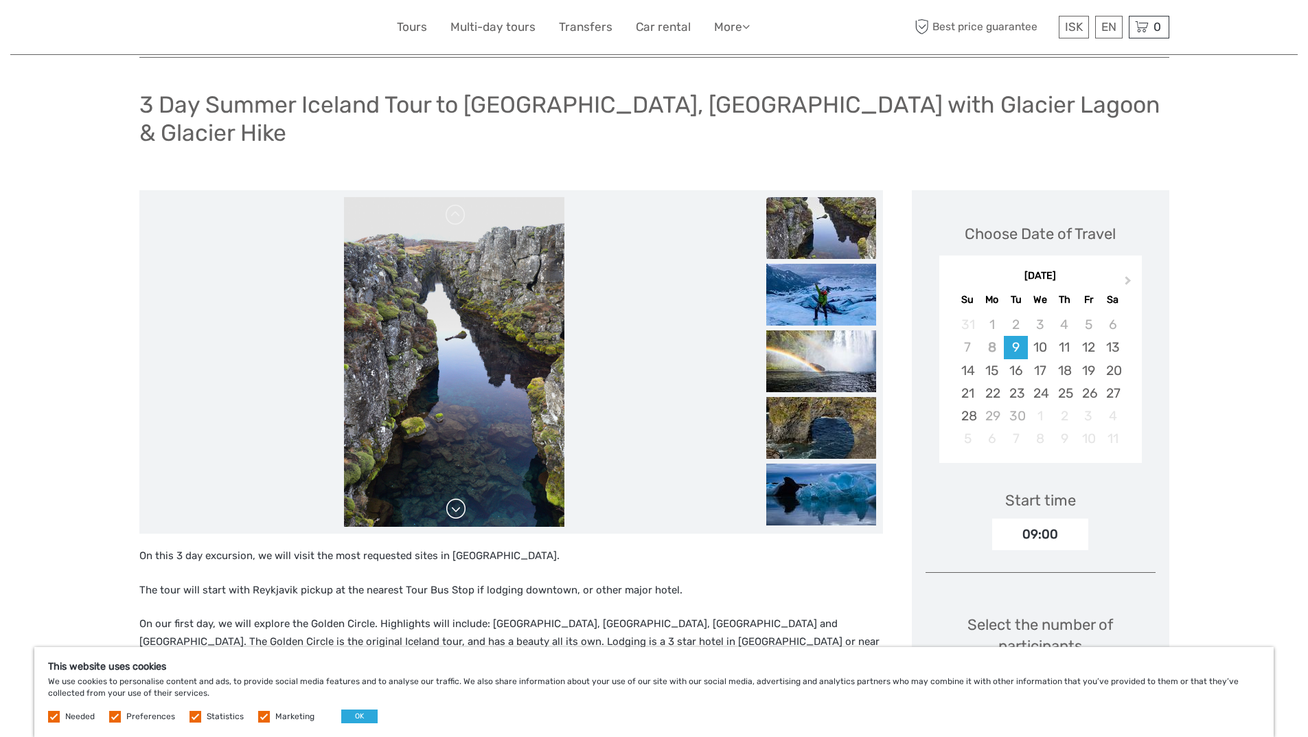
click at [454, 498] on link at bounding box center [456, 509] width 22 height 22
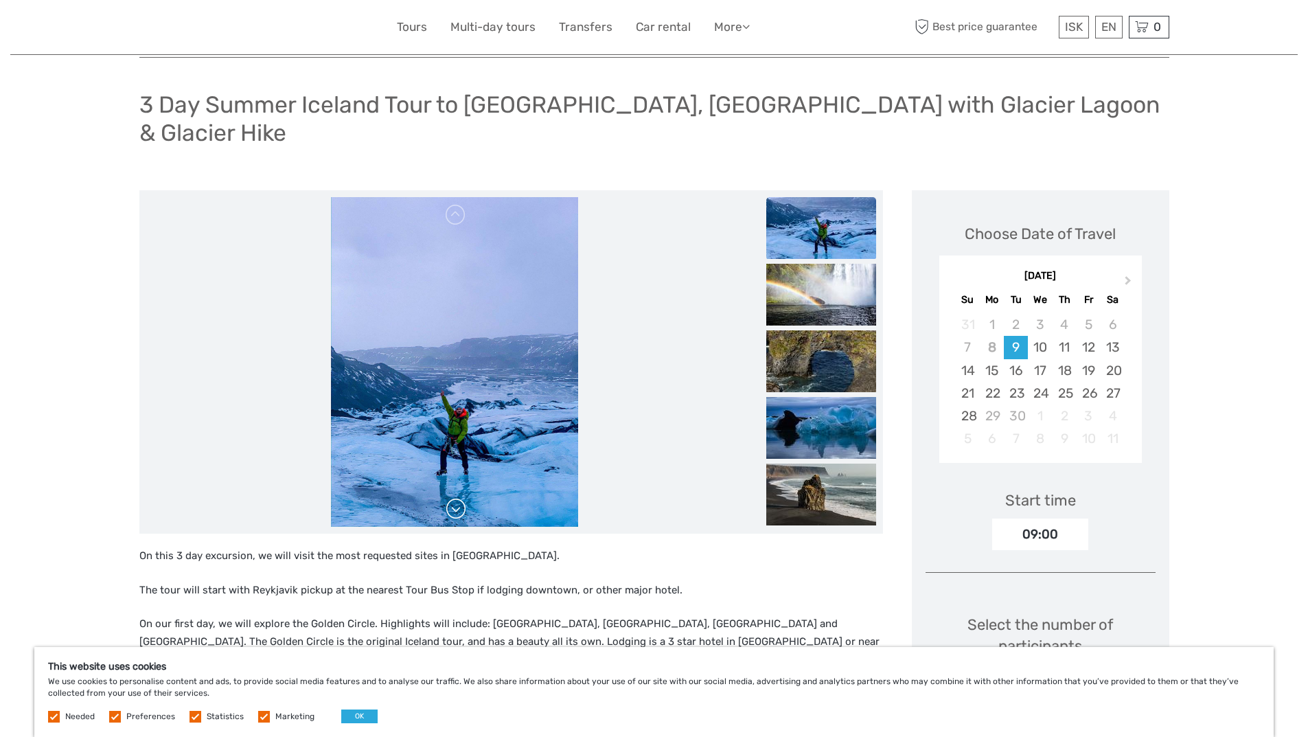
click at [454, 498] on link at bounding box center [456, 509] width 22 height 22
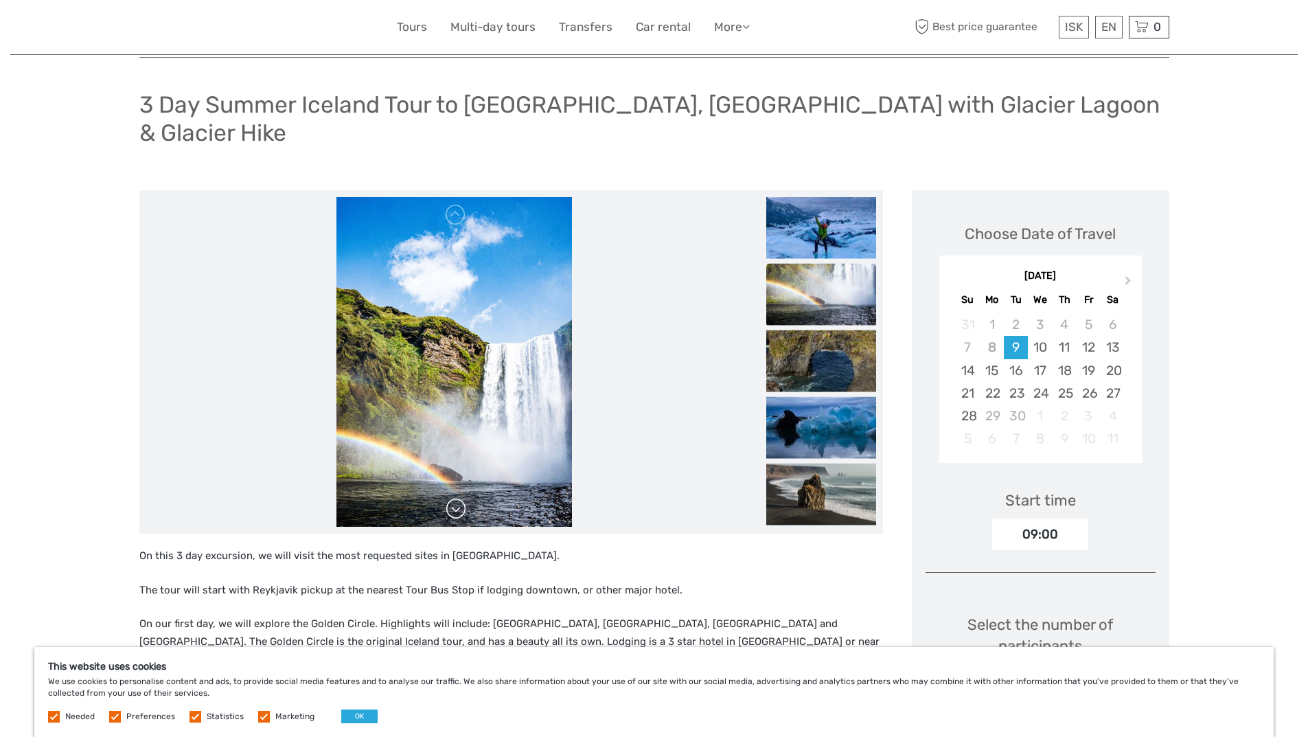
click at [454, 498] on link at bounding box center [456, 509] width 22 height 22
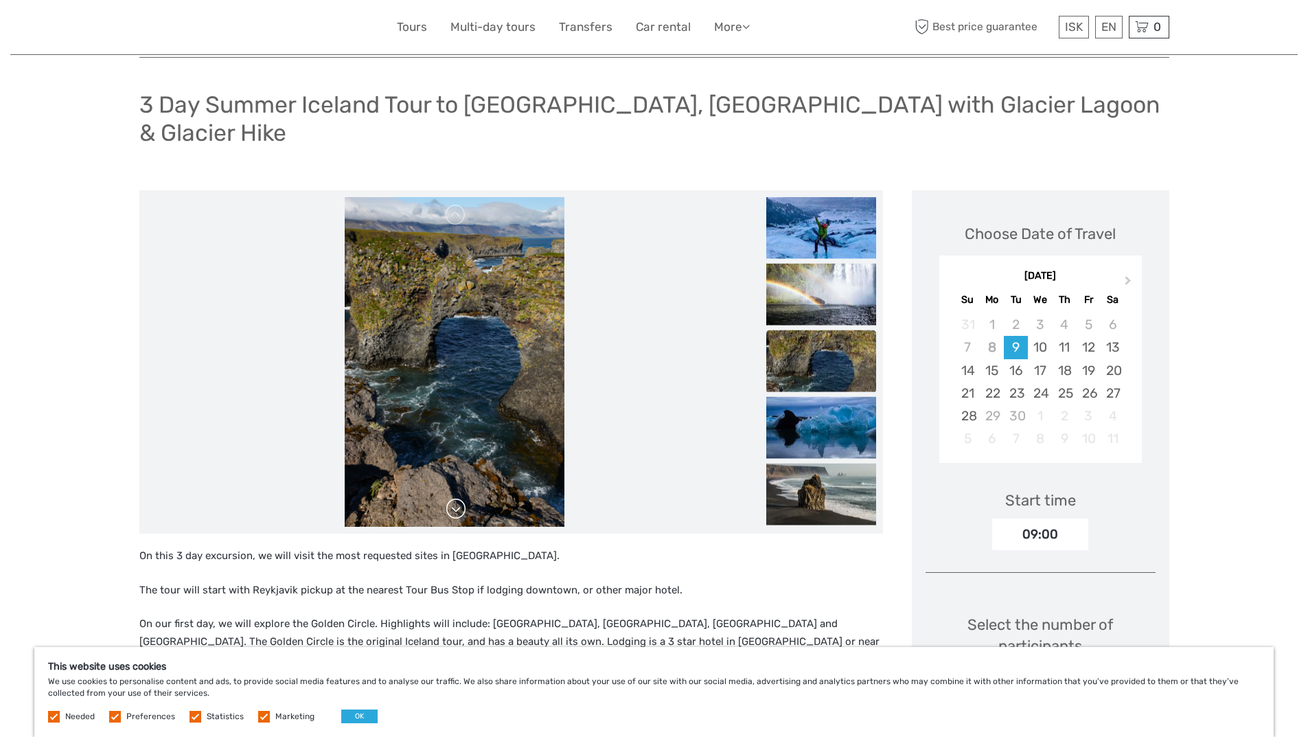
click at [454, 498] on link at bounding box center [456, 509] width 22 height 22
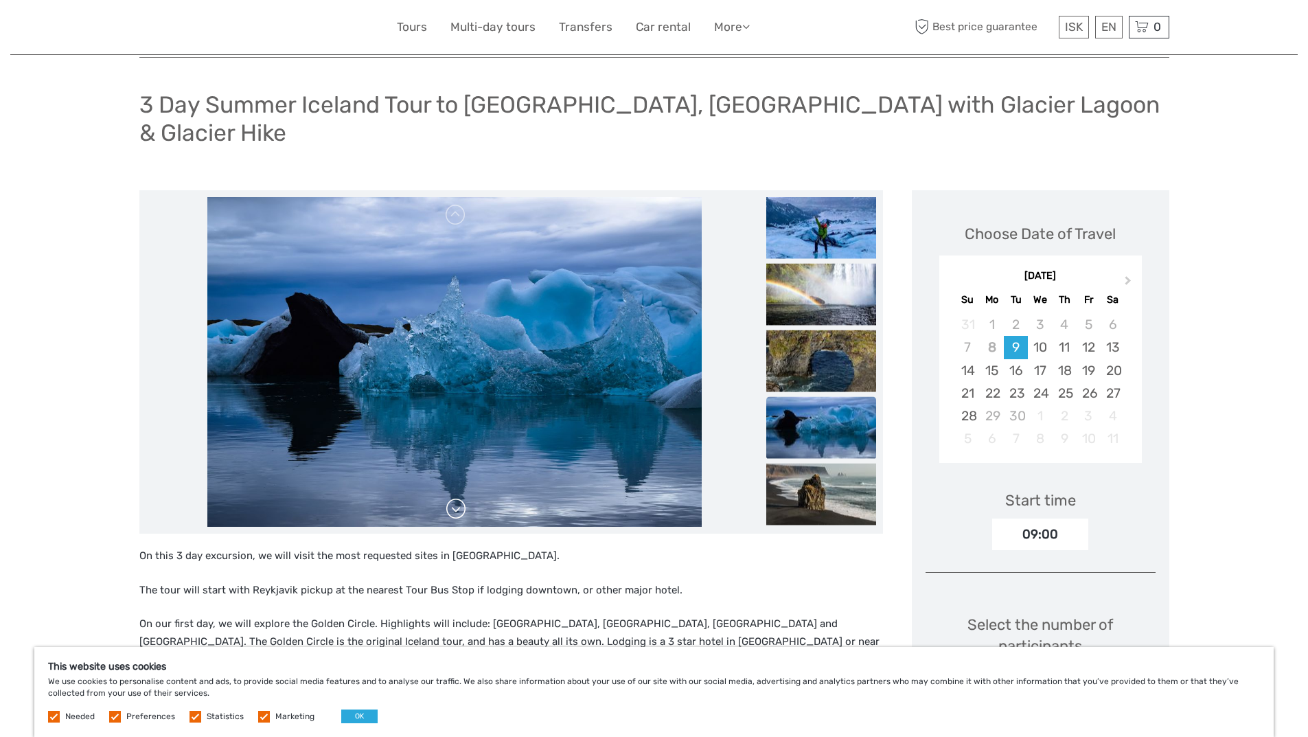
click at [453, 498] on link at bounding box center [456, 509] width 22 height 22
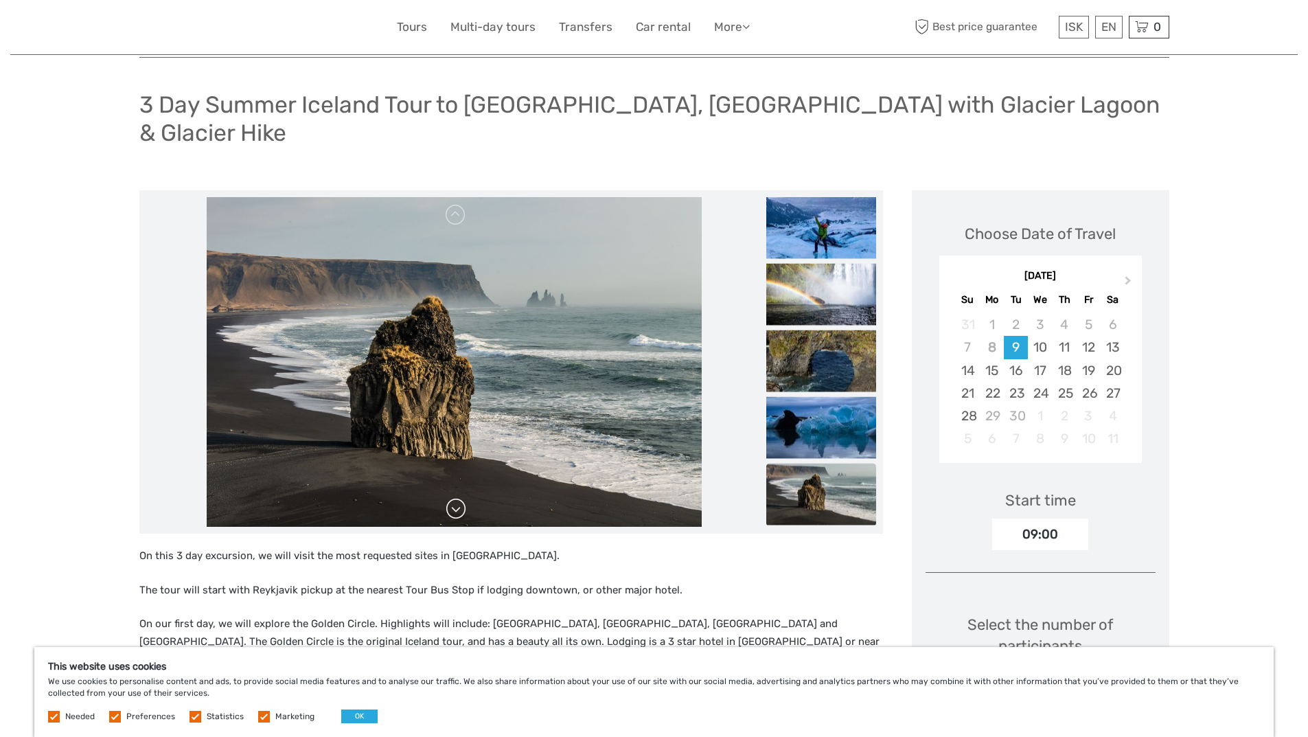
click at [453, 498] on link at bounding box center [456, 509] width 22 height 22
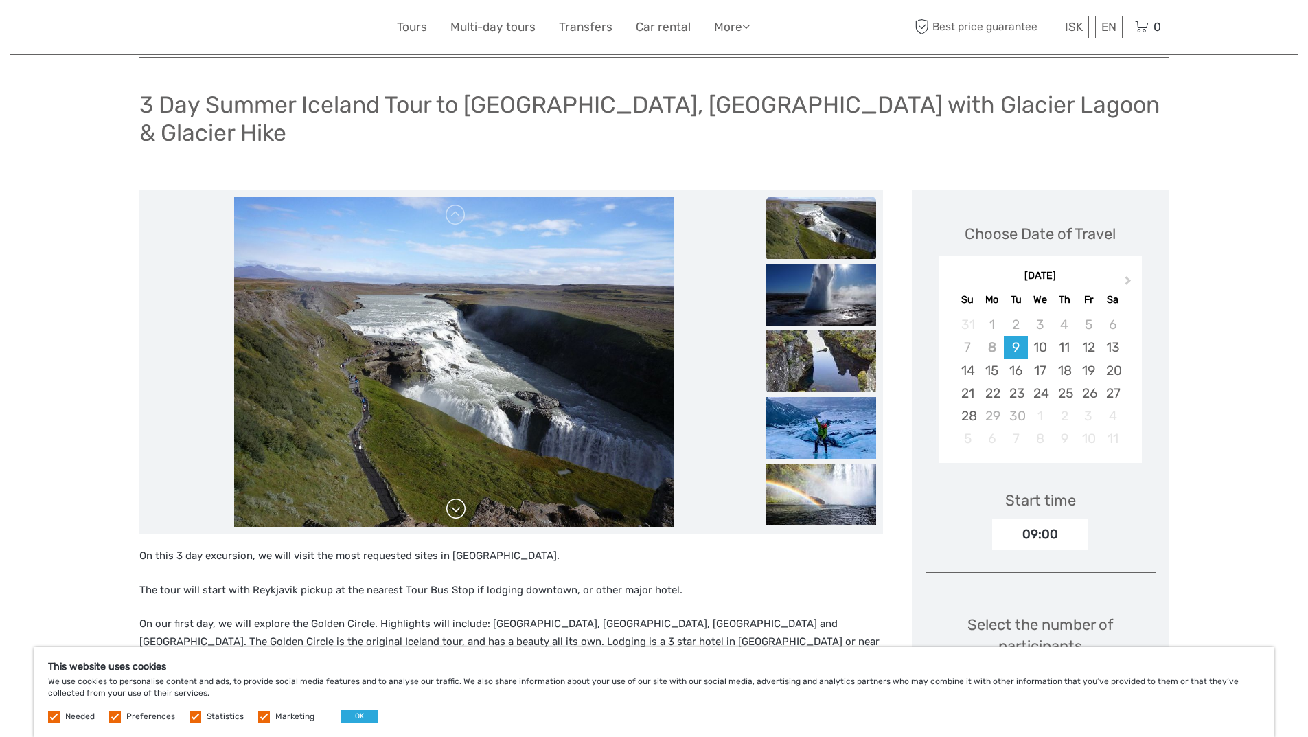
click at [453, 498] on link at bounding box center [456, 509] width 22 height 22
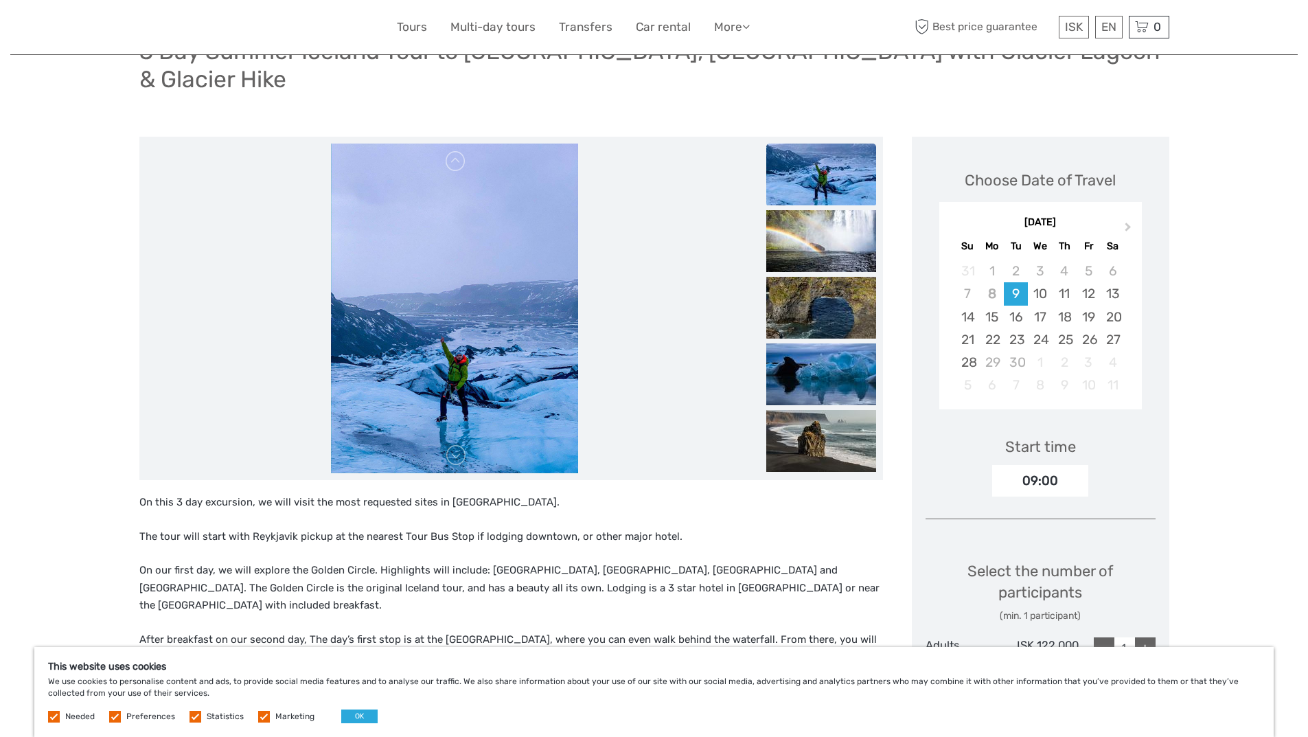
scroll to position [0, 0]
